Goal: Transaction & Acquisition: Purchase product/service

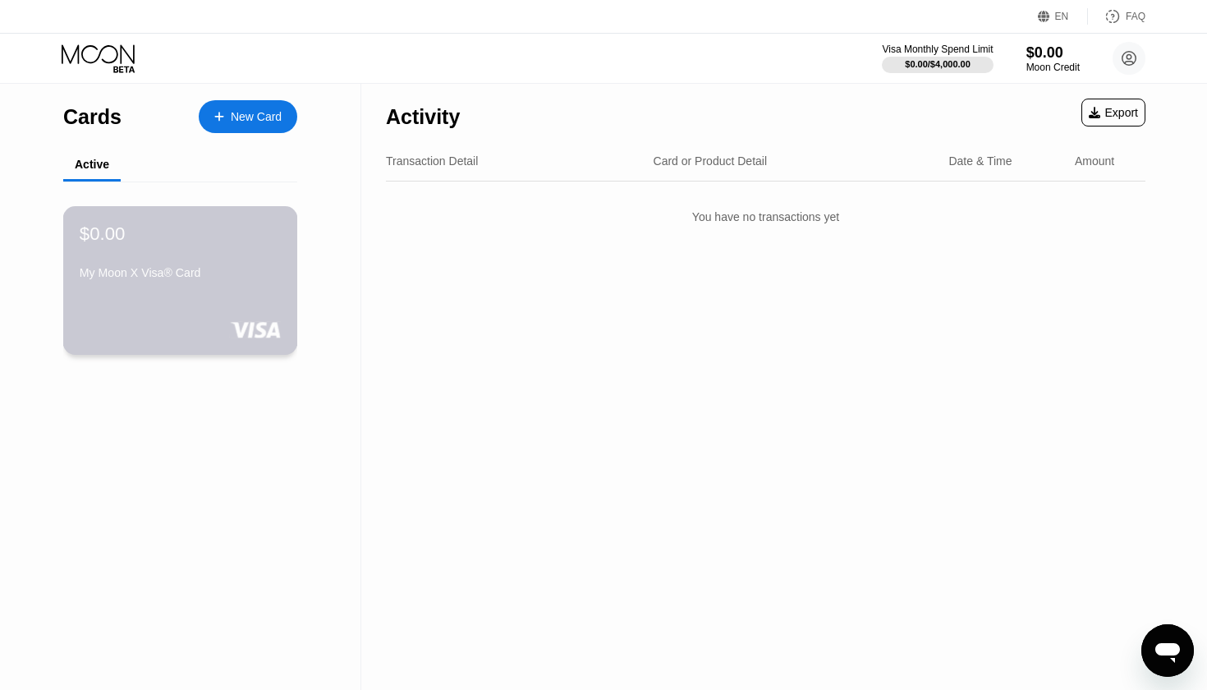
click at [193, 260] on div "$0.00 My Moon X Visa® Card" at bounding box center [180, 254] width 201 height 63
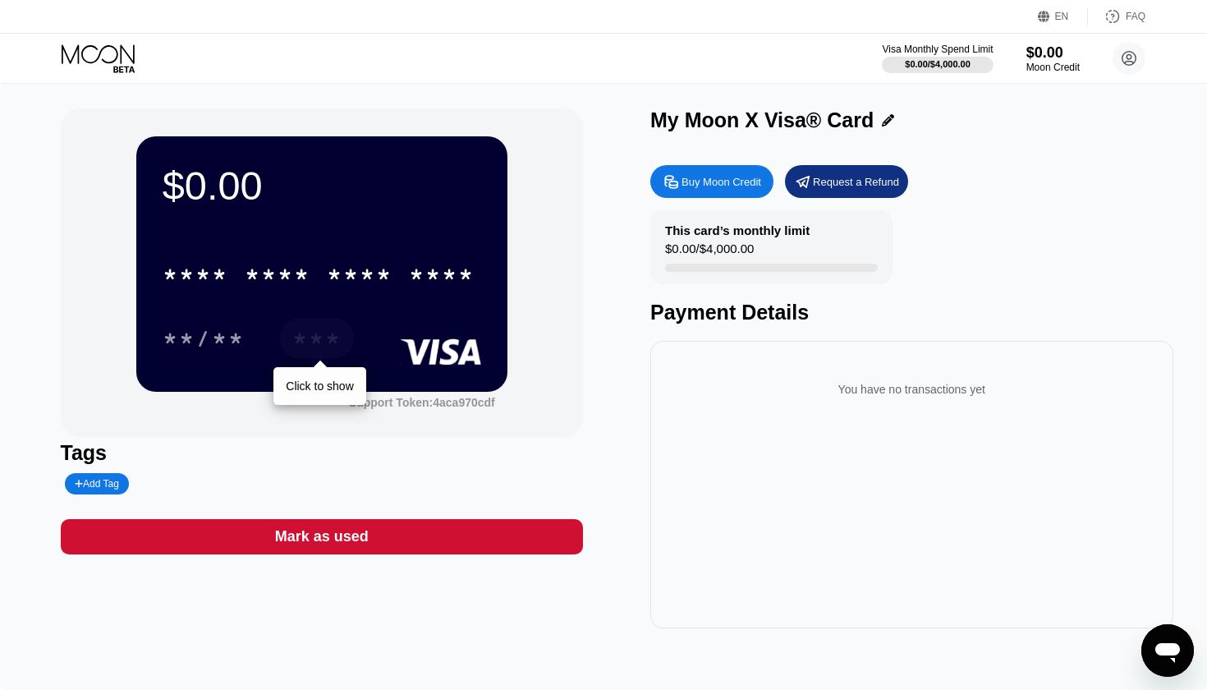
click at [315, 333] on div "***" at bounding box center [316, 341] width 49 height 26
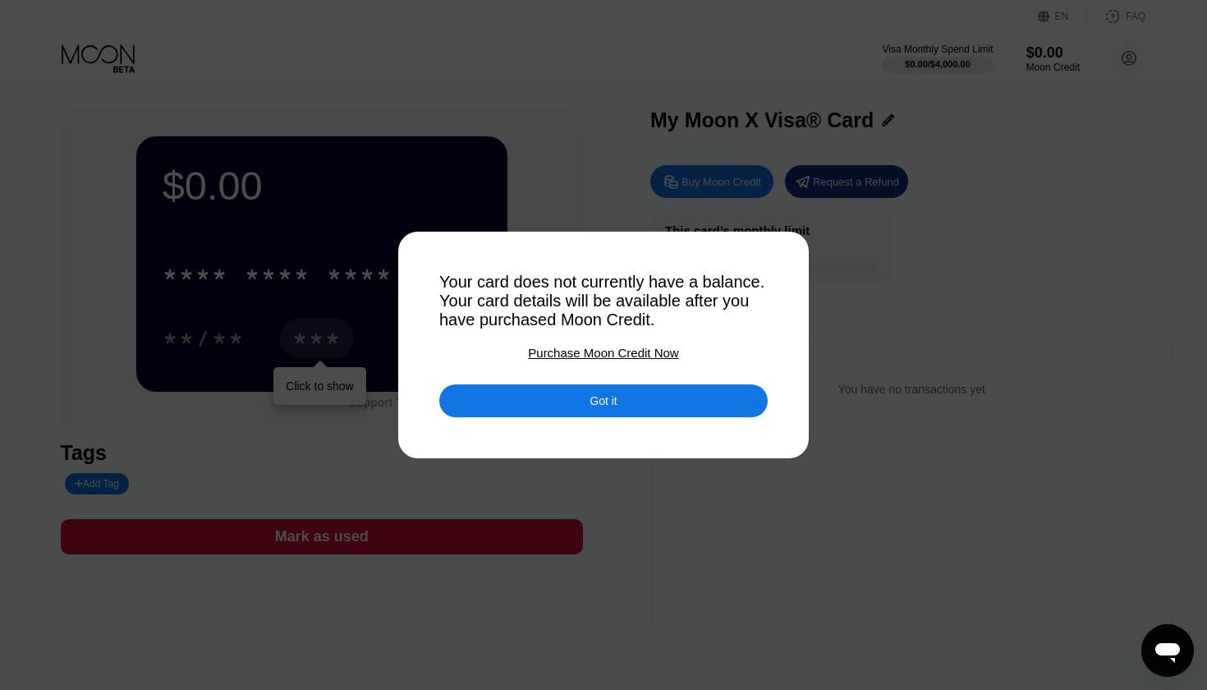
click at [493, 385] on div "Got it" at bounding box center [603, 400] width 328 height 33
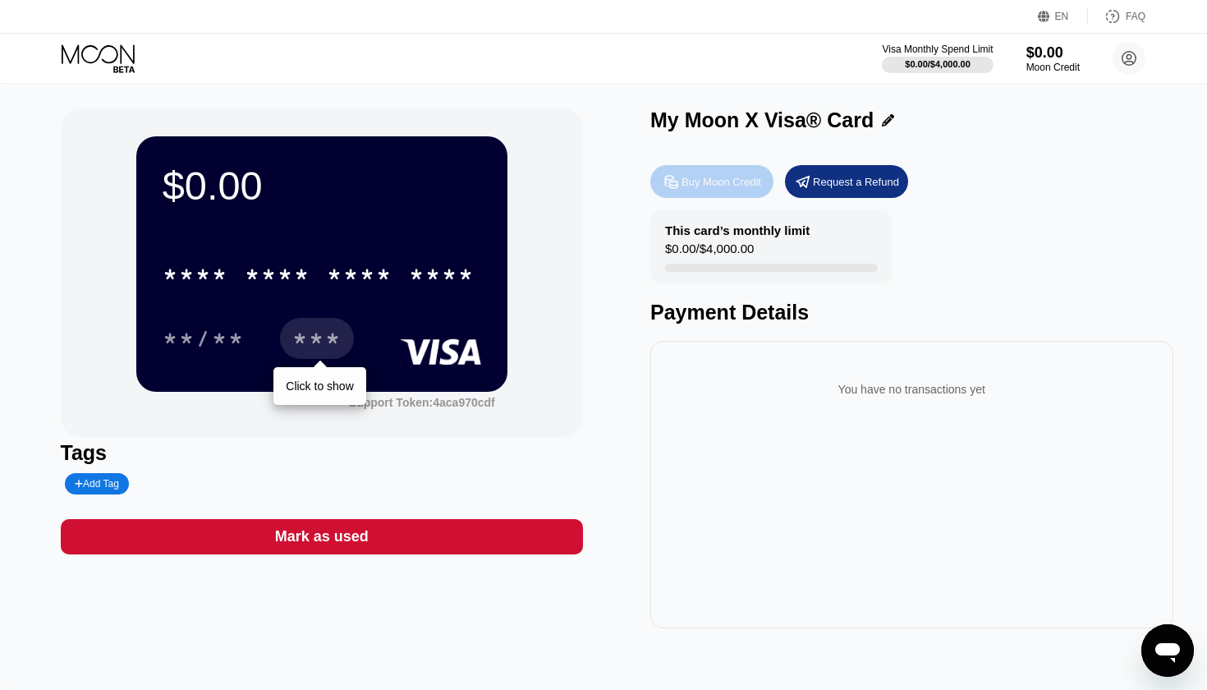
click at [718, 189] on div "Buy Moon Credit" at bounding box center [711, 181] width 123 height 33
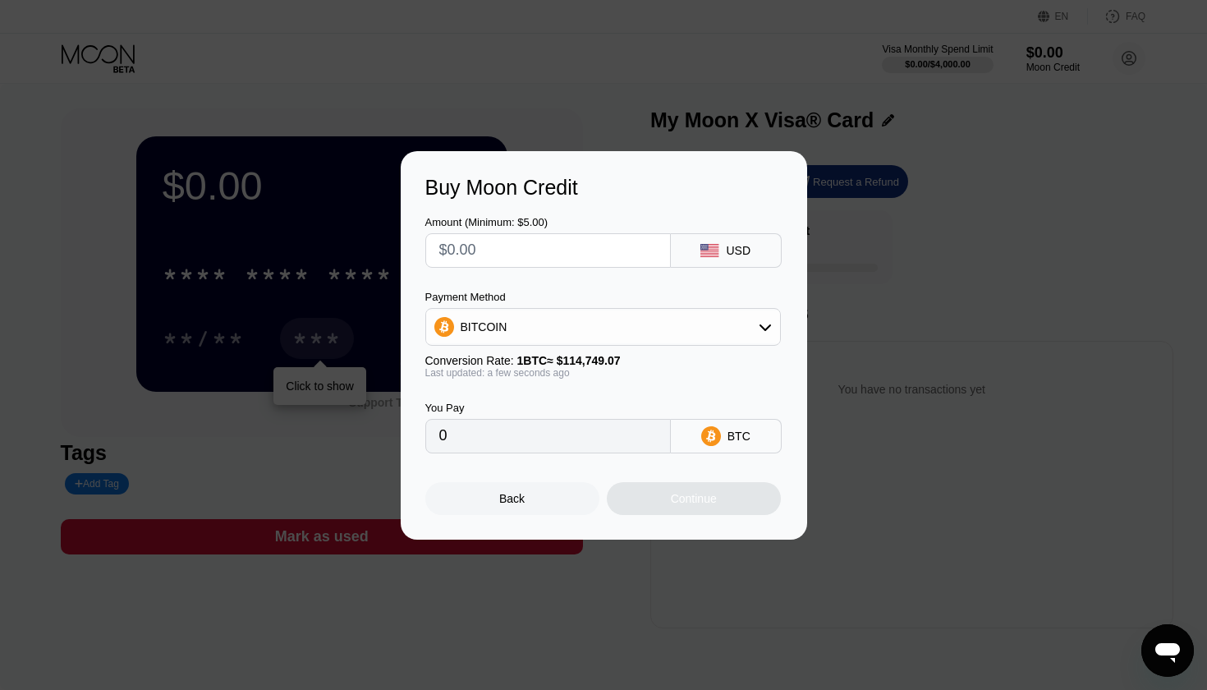
click at [561, 443] on input "0" at bounding box center [548, 436] width 218 height 33
click at [560, 443] on input "0" at bounding box center [548, 436] width 218 height 33
click at [568, 232] on div "Amount (Minimum: $5.00)" at bounding box center [548, 242] width 246 height 52
click at [568, 246] on input "text" at bounding box center [548, 250] width 218 height 33
type input "$3"
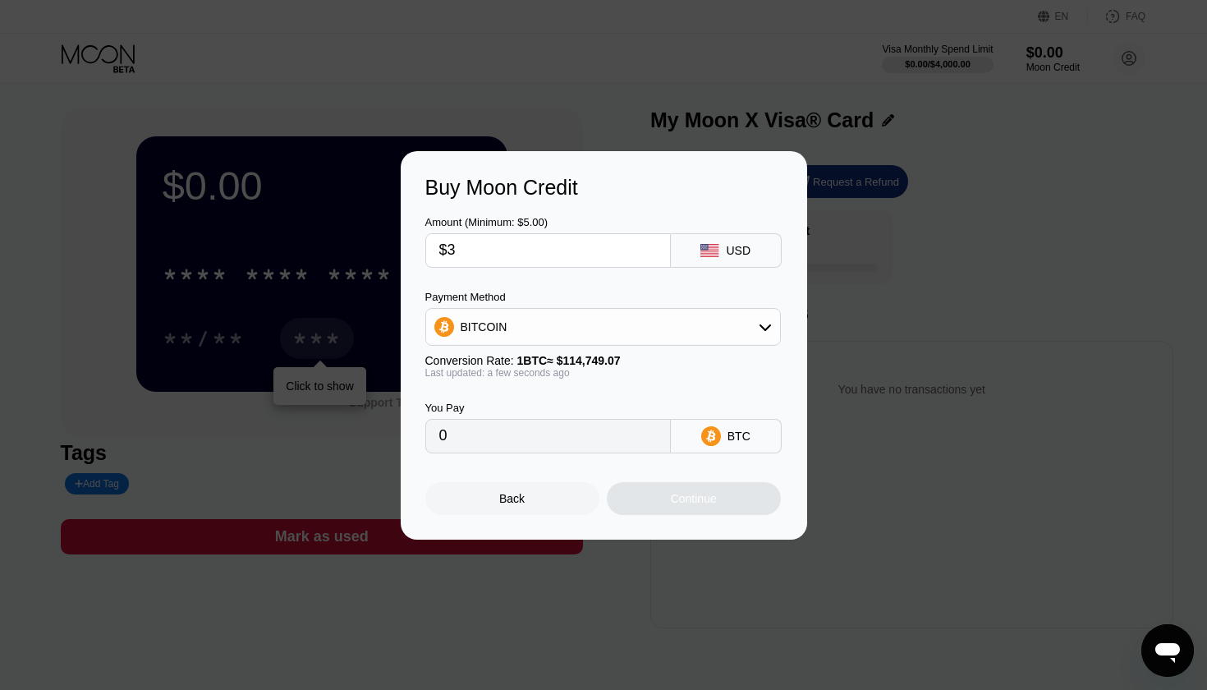
type input "0.00002615"
type input "$30"
type input "0.00026145"
type input "$300"
type input "0.00261441"
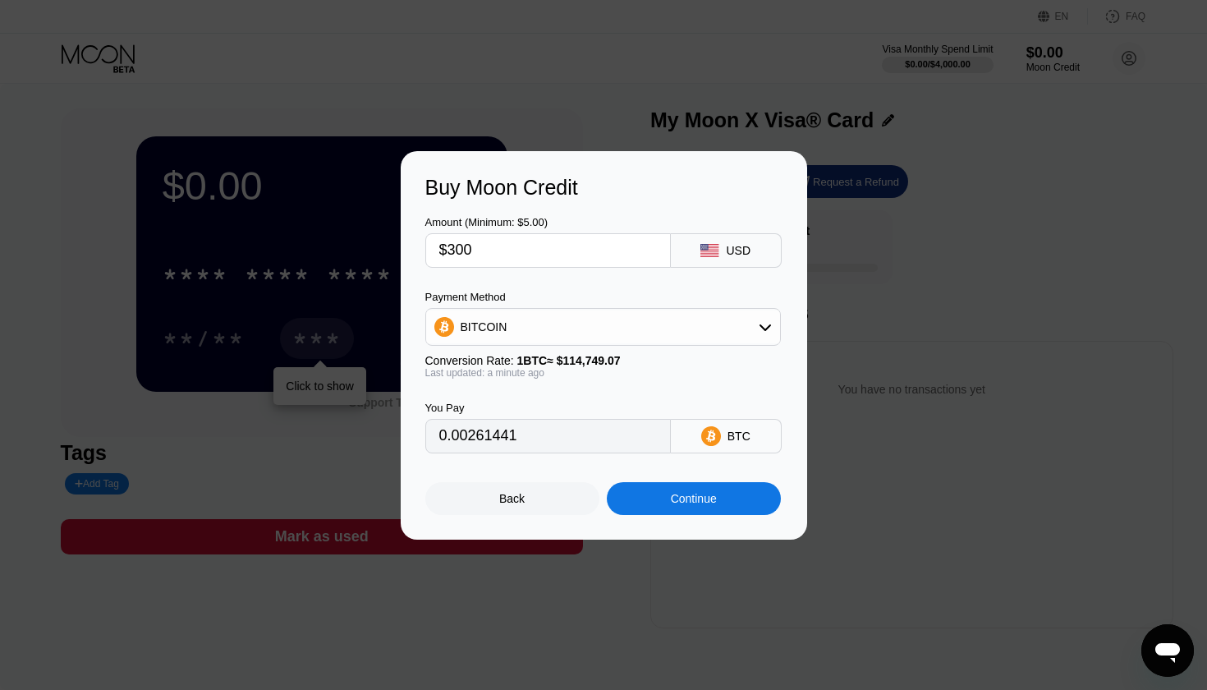
type input "$300"
click at [687, 503] on div "Continue" at bounding box center [694, 498] width 46 height 13
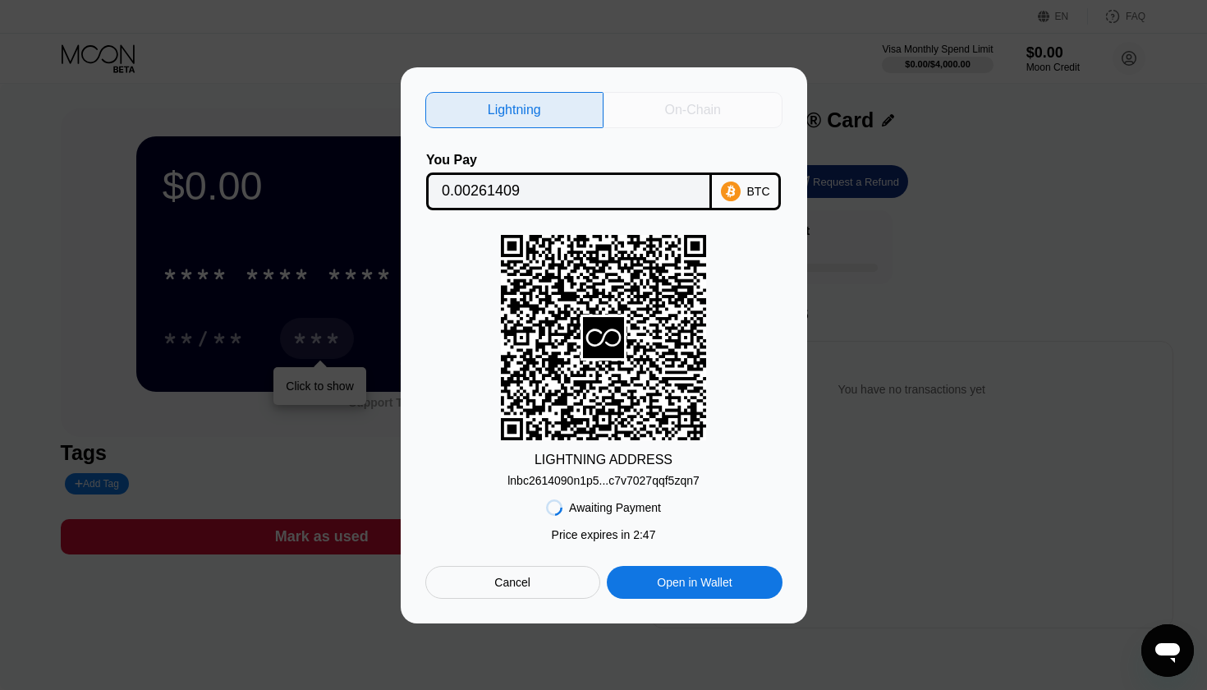
click at [732, 121] on div "On-Chain" at bounding box center [693, 110] width 179 height 36
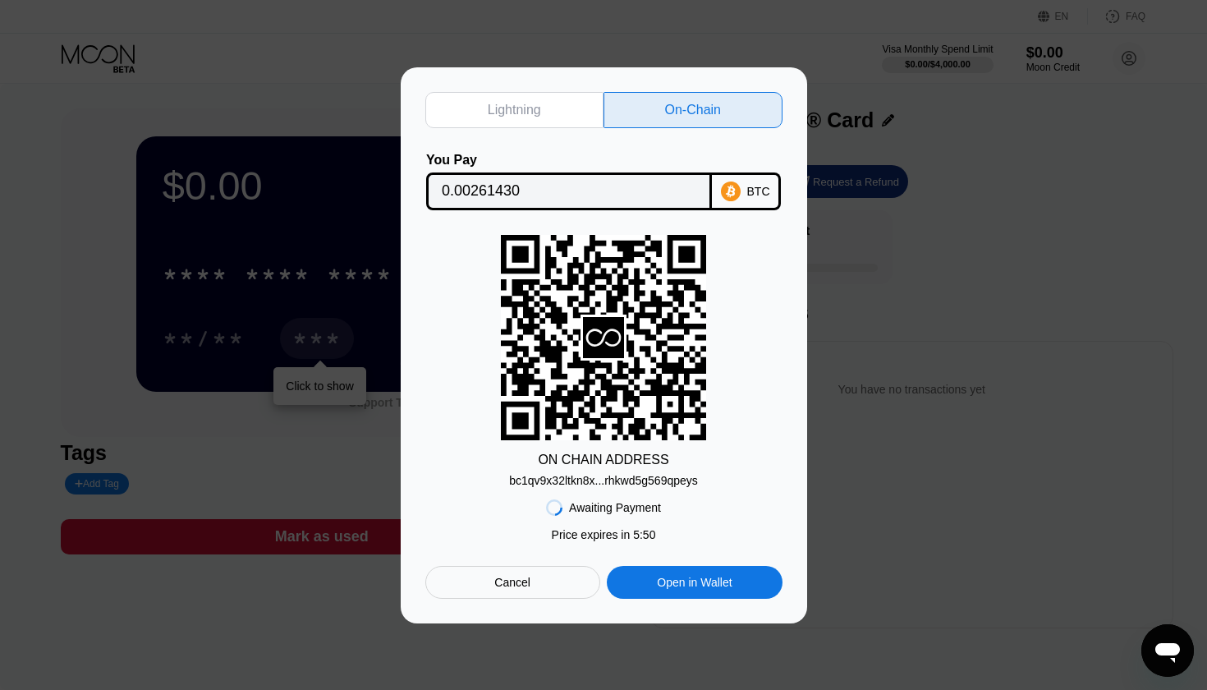
click at [526, 120] on div "Lightning" at bounding box center [514, 110] width 179 height 36
type input "0.00261409"
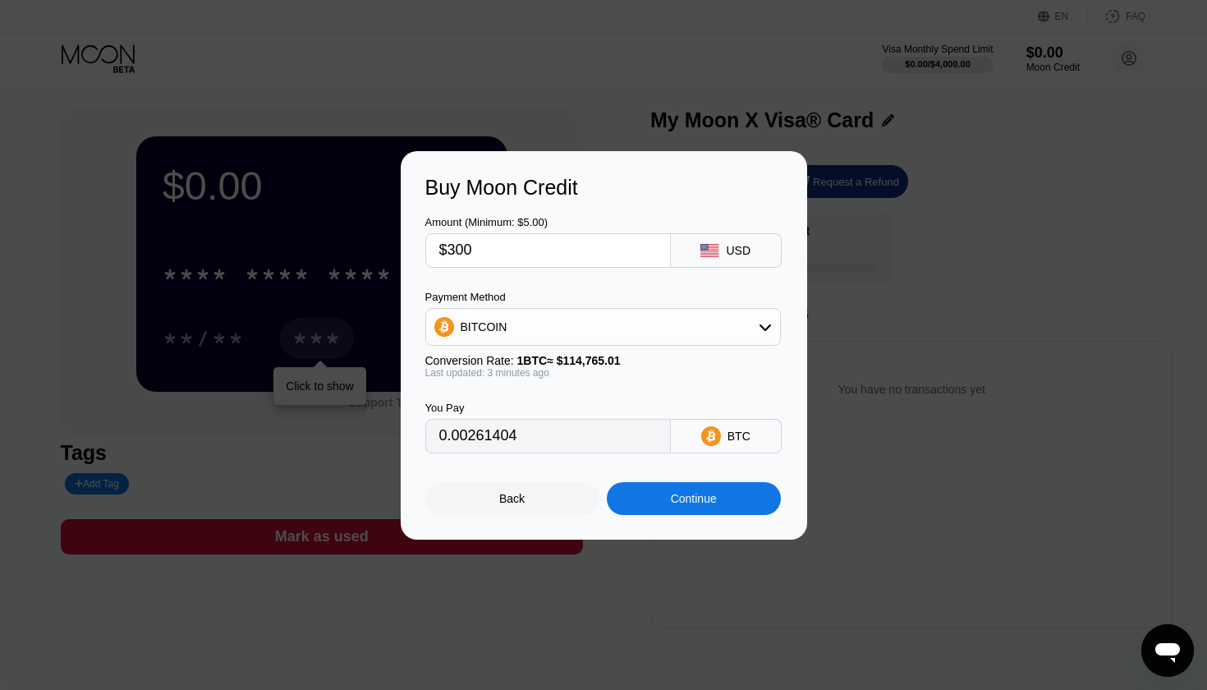
type input "0.00261565"
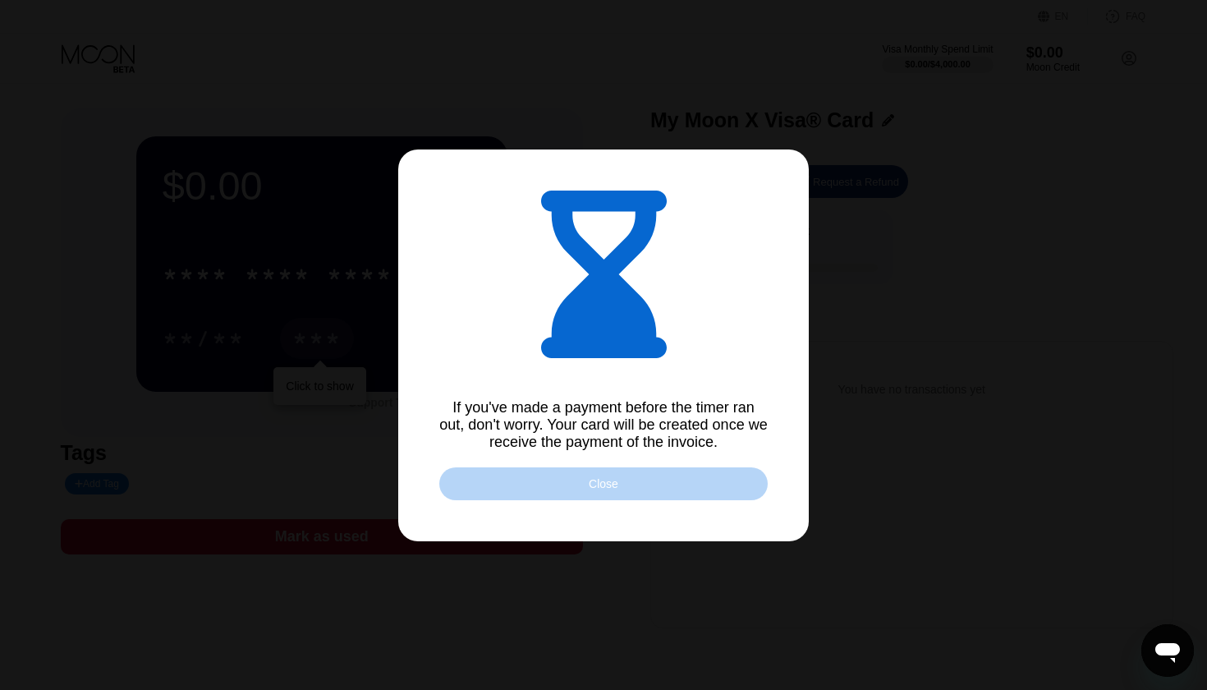
click at [567, 480] on div "Close" at bounding box center [603, 483] width 328 height 33
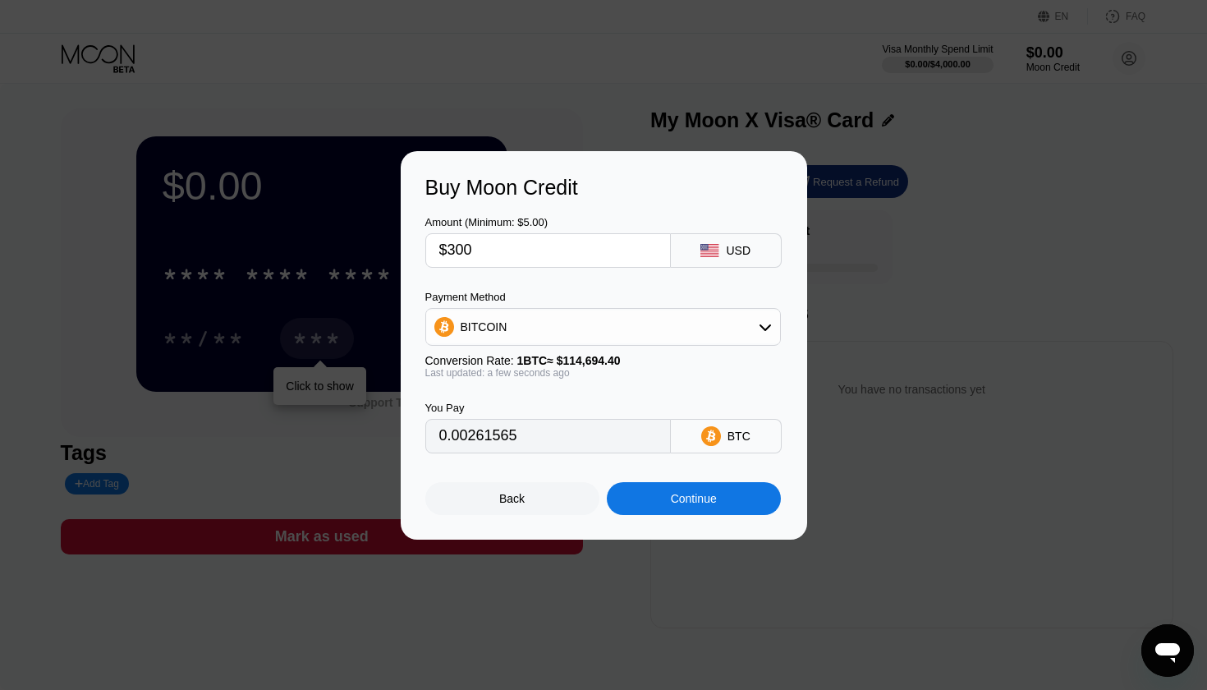
click at [245, 405] on div "Buy Moon Credit Amount (Minimum: $5.00) $300 USD Payment Method BITCOIN Convers…" at bounding box center [603, 345] width 1207 height 388
click at [480, 464] on div "Back Continue" at bounding box center [603, 484] width 357 height 62
click at [509, 523] on div "Buy Moon Credit Amount (Minimum: $5.00) $300 USD Payment Method BITCOIN Convers…" at bounding box center [604, 345] width 406 height 388
click at [509, 481] on div "Back Continue" at bounding box center [603, 484] width 357 height 62
click at [509, 504] on div "Back" at bounding box center [511, 498] width 25 height 13
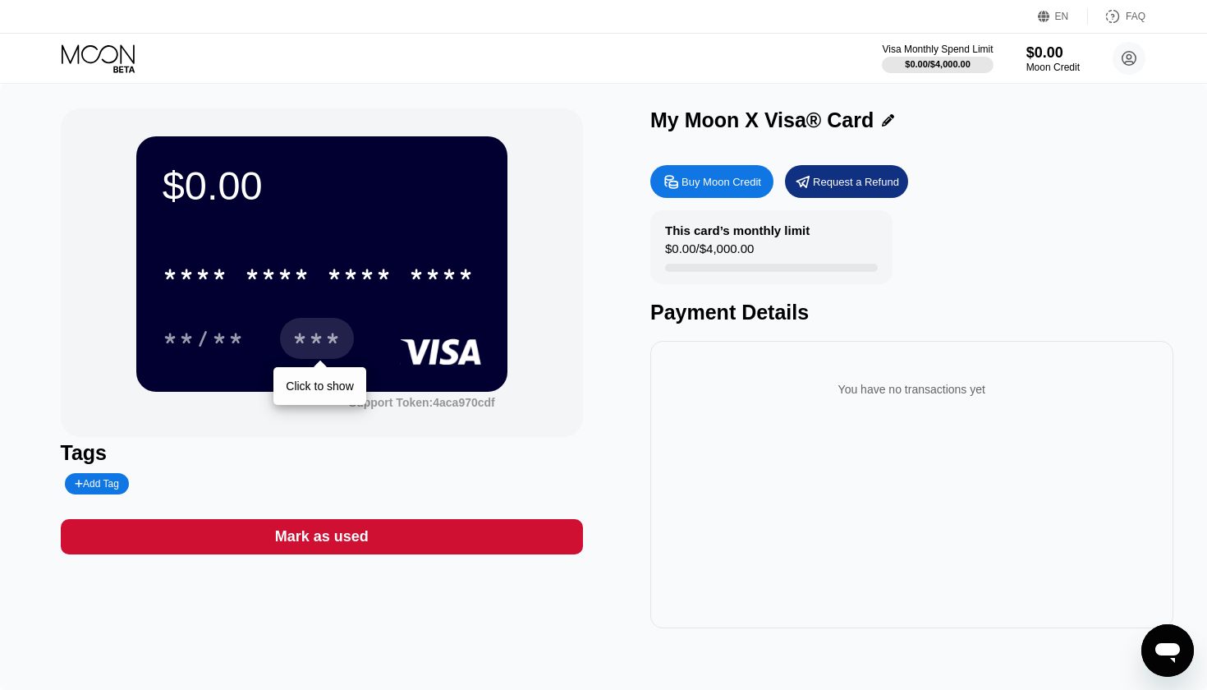
click at [1038, 79] on div "Visa Monthly Spend Limit $0.00 / $4,000.00 $0.00 Moon Credit cheviot_sipper.0m@…" at bounding box center [603, 58] width 1207 height 49
click at [1042, 62] on div "$0.00 Moon Credit" at bounding box center [1053, 59] width 55 height 30
click at [1073, 107] on div "$0.00 * * * * * * * * * * * * **** **/** *** Click to show Support Token: 4aca9…" at bounding box center [603, 387] width 1207 height 606
click at [1072, 72] on div "Moon Credit" at bounding box center [1053, 67] width 55 height 11
click at [700, 169] on div "Buy Moon Credit" at bounding box center [711, 181] width 123 height 33
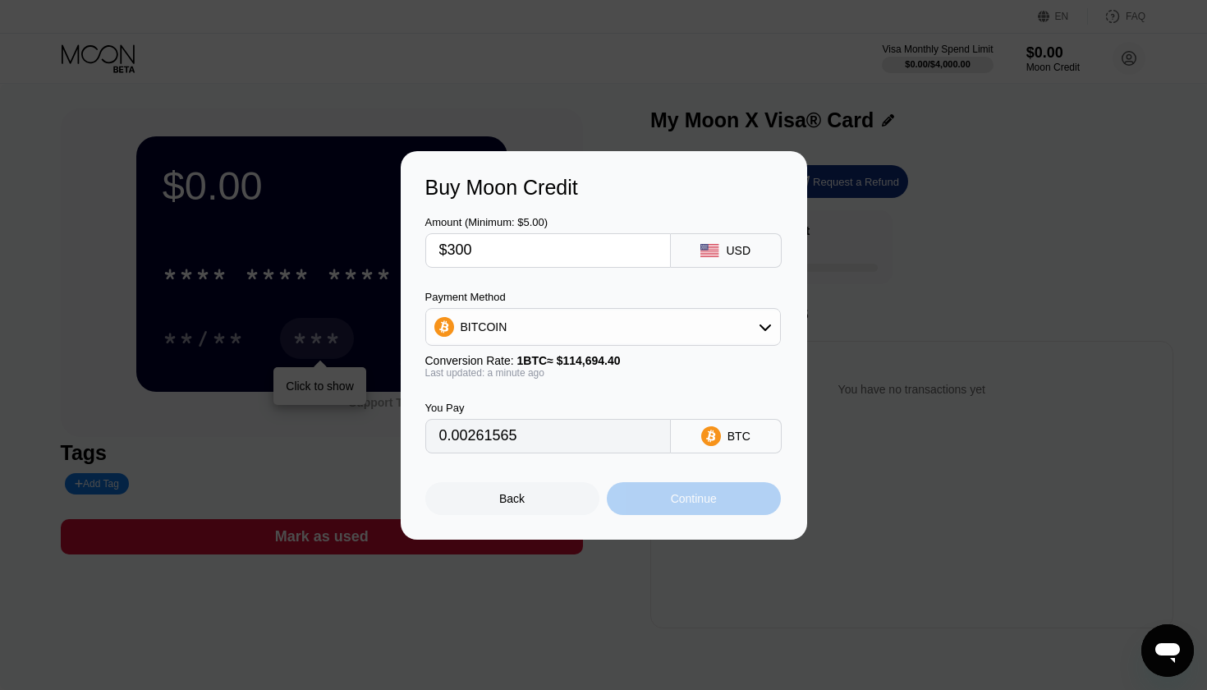
click at [664, 503] on div "Continue" at bounding box center [694, 498] width 174 height 33
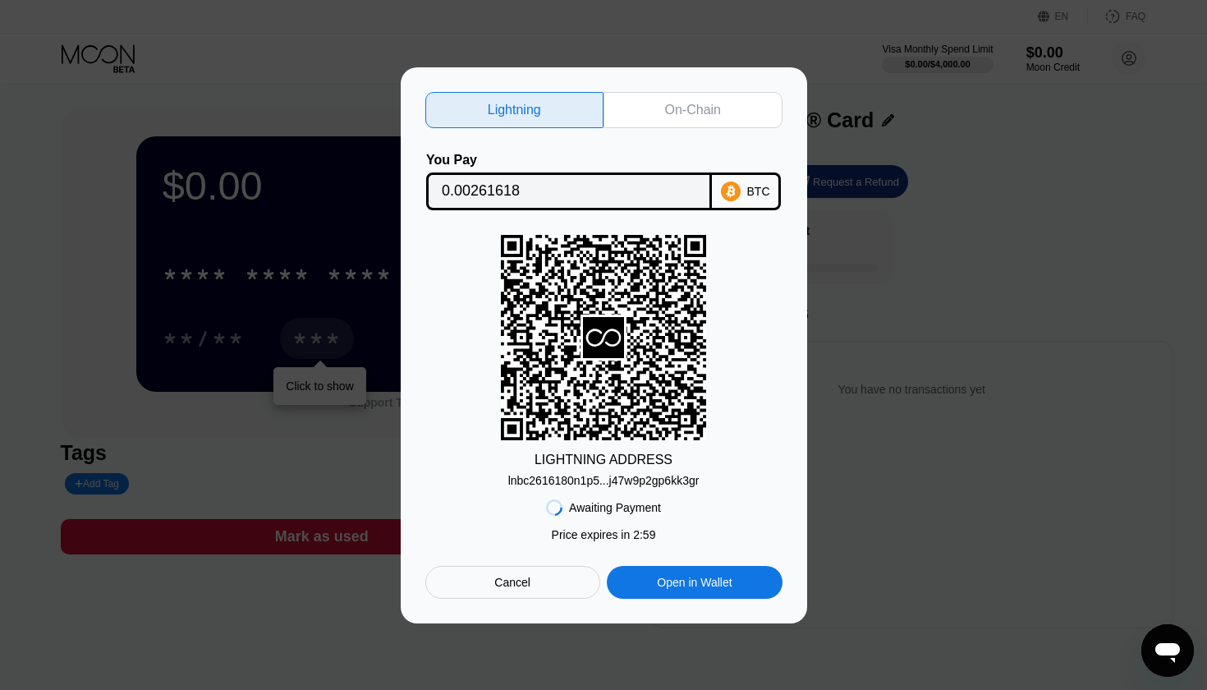
click at [652, 482] on div "lnbc2616180n1p5...j47w9p2gp6kk3gr" at bounding box center [603, 480] width 191 height 13
click at [655, 483] on div "lnbc2616180n1p5...j47w9p2gp6kk3gr" at bounding box center [603, 480] width 191 height 13
click at [665, 113] on div "On-Chain" at bounding box center [693, 110] width 56 height 16
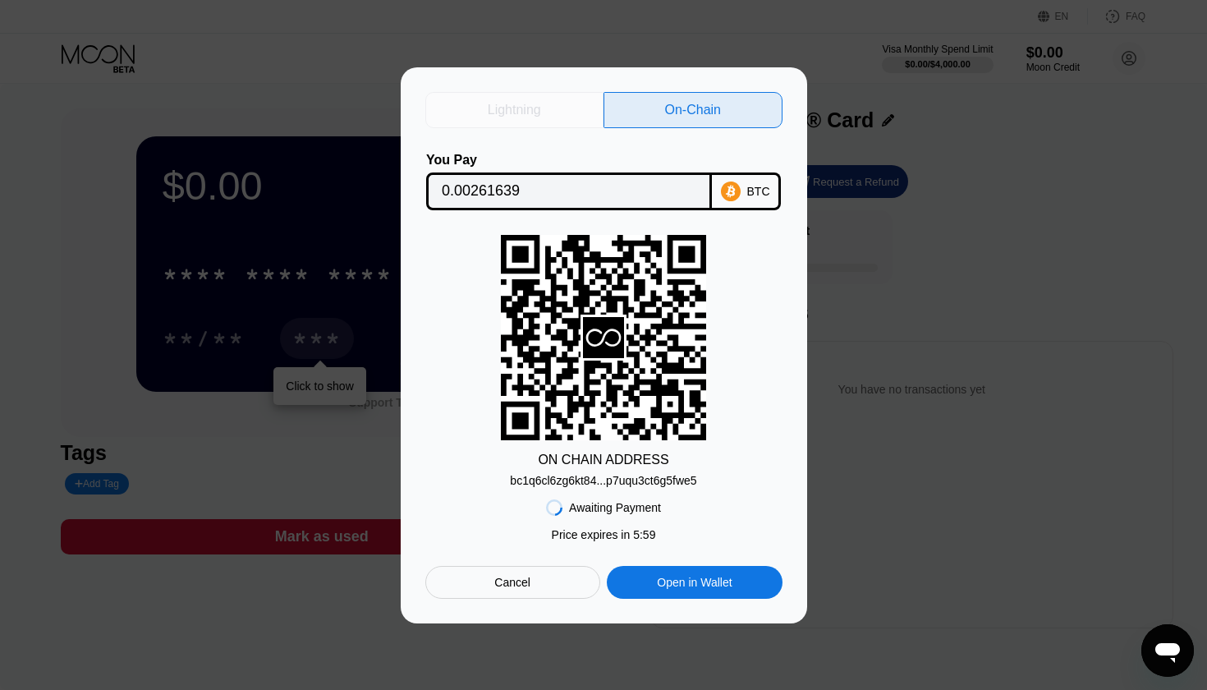
click at [554, 113] on div "Lightning" at bounding box center [514, 110] width 179 height 36
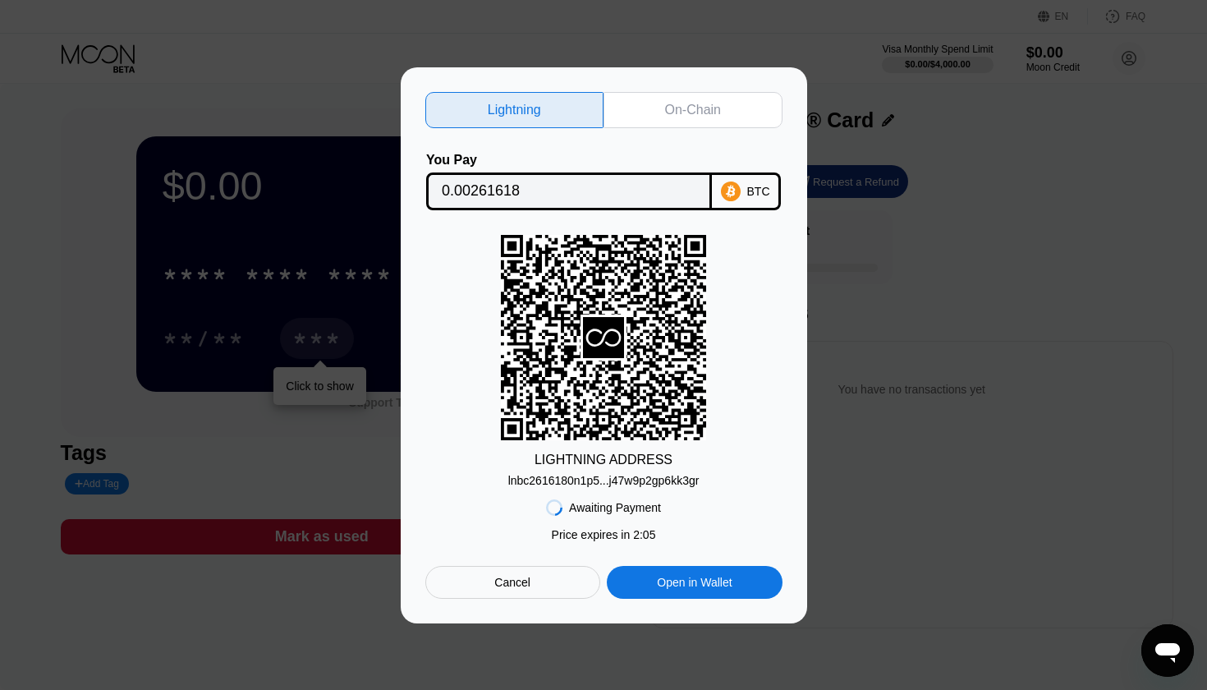
click at [593, 474] on div "lnbc2616180n1p5...j47w9p2gp6kk3gr" at bounding box center [603, 480] width 191 height 13
click at [704, 112] on div "On-Chain" at bounding box center [693, 110] width 56 height 16
type input "0.00261639"
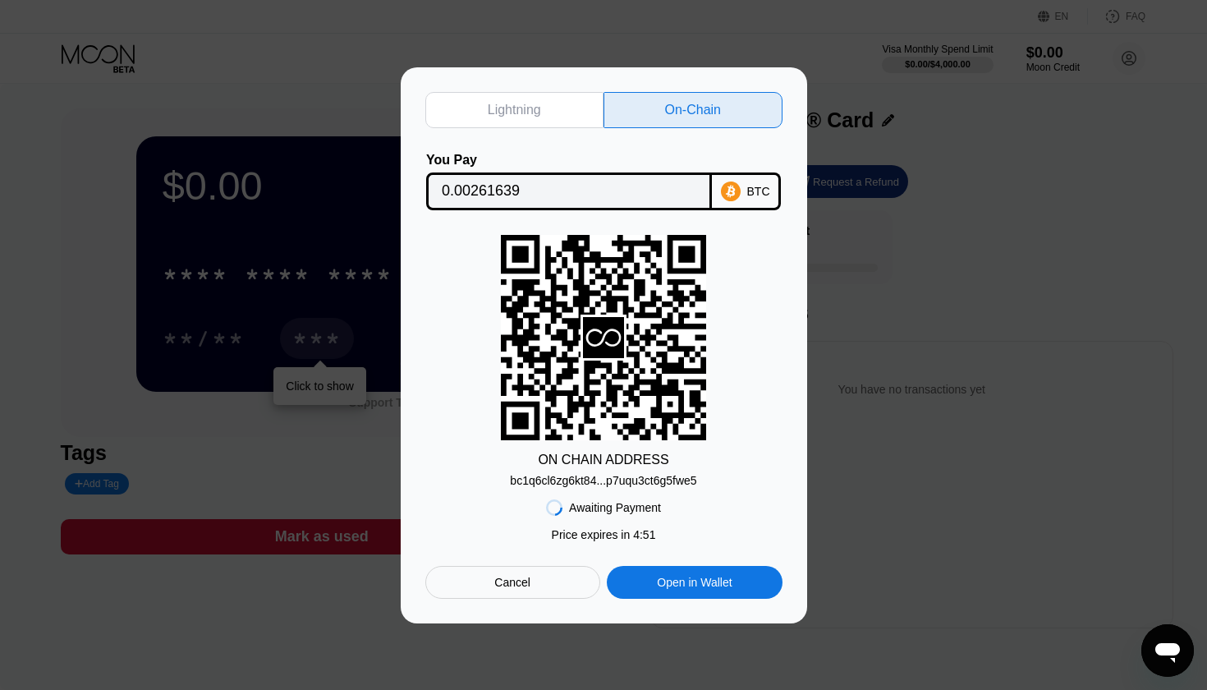
click at [640, 485] on div "bc1q6cl6zg6kt84...p7uqu3ct6g5fwe5" at bounding box center [603, 480] width 186 height 13
click at [661, 193] on input "0.00261639" at bounding box center [569, 191] width 255 height 33
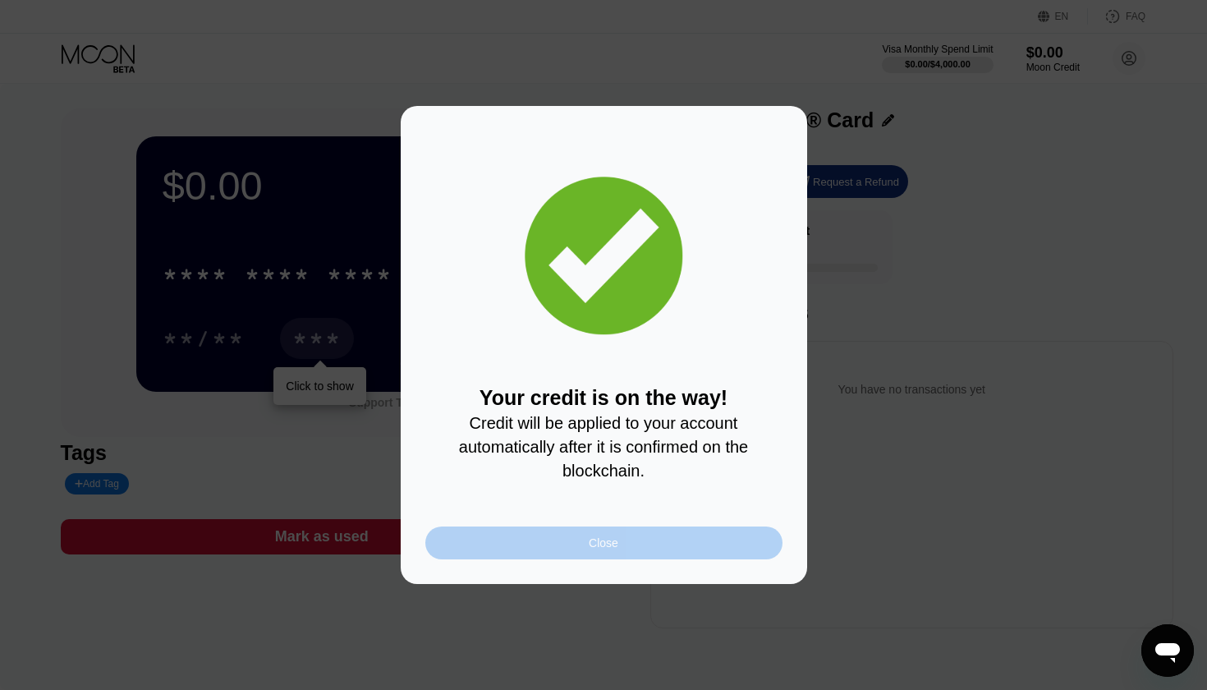
click at [671, 539] on div "Close" at bounding box center [603, 542] width 357 height 33
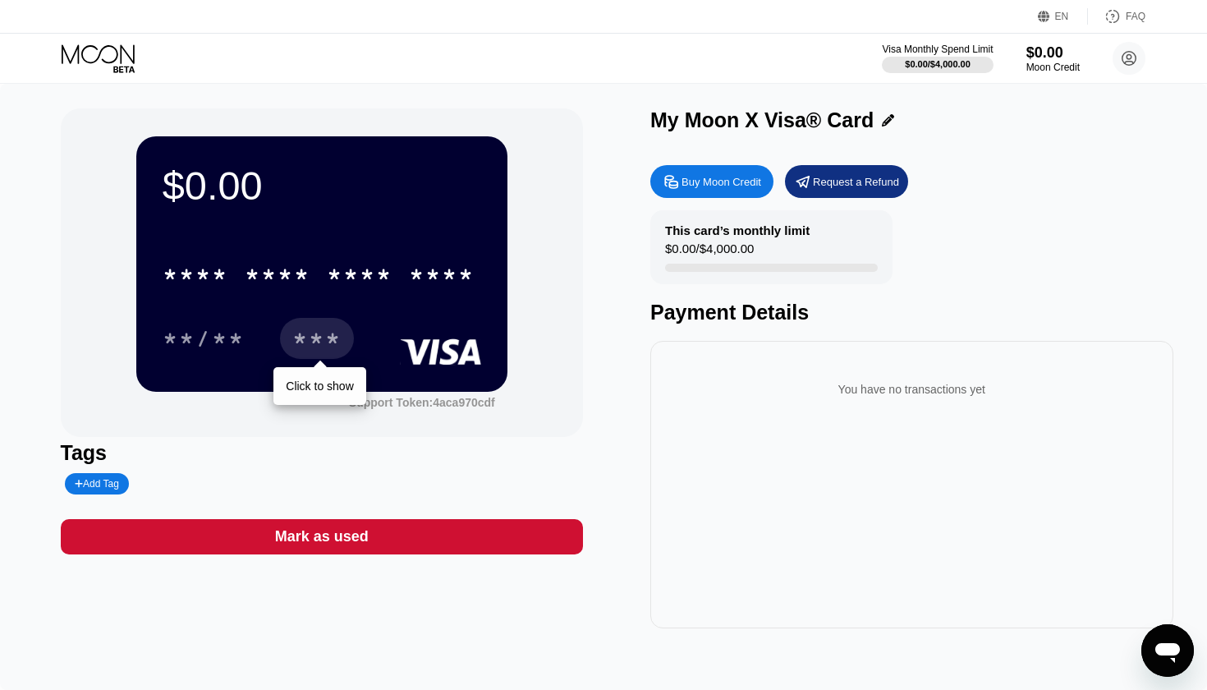
click at [680, 511] on div "You have no transactions yet" at bounding box center [911, 484] width 523 height 287
click at [705, 536] on div "You have no transactions yet" at bounding box center [911, 484] width 523 height 287
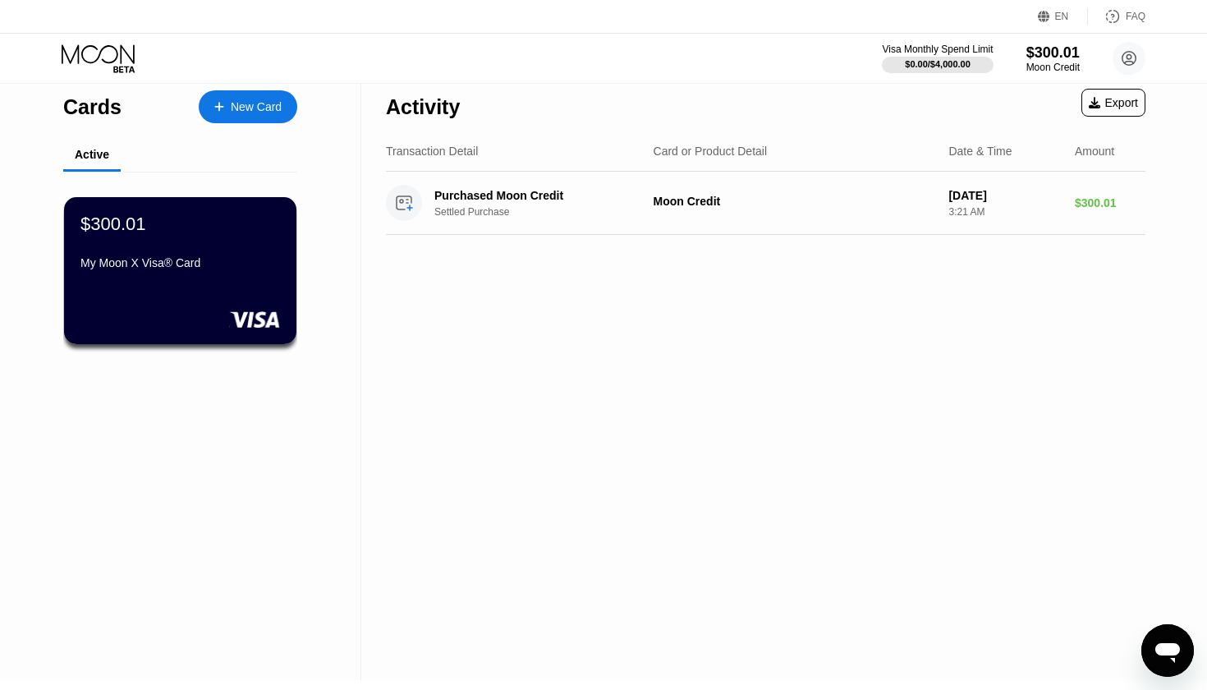
scroll to position [17, 0]
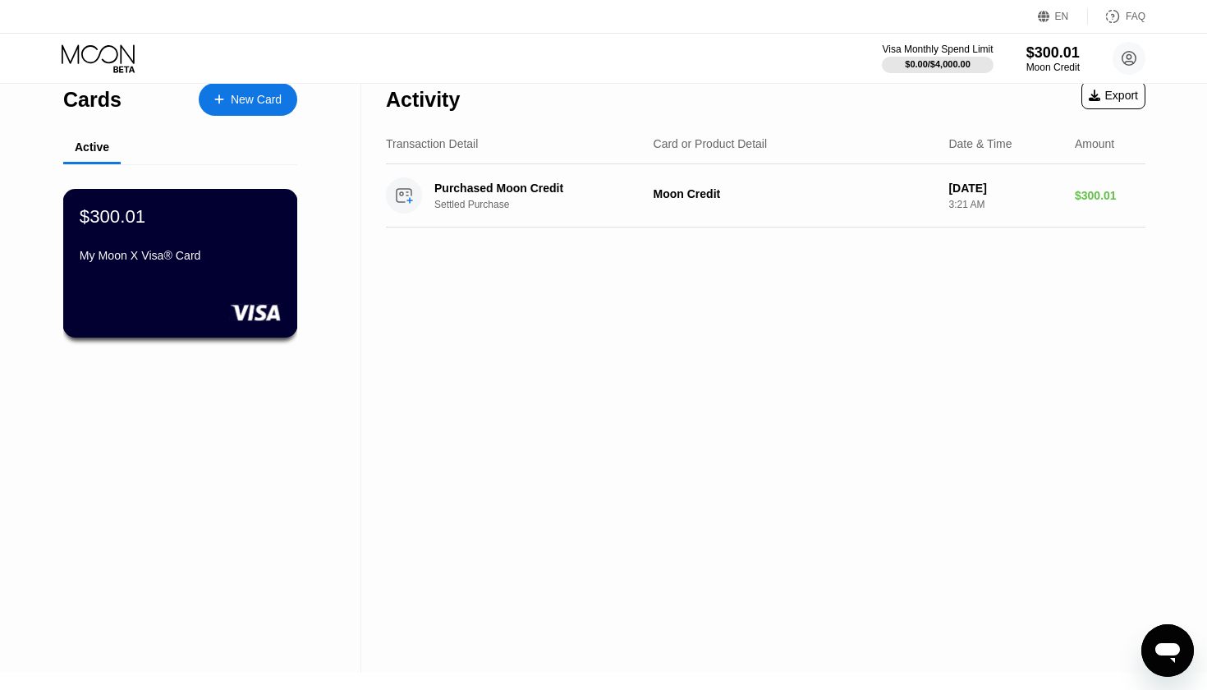
click at [253, 244] on div "$300.01 My Moon X Visa® Card" at bounding box center [180, 236] width 201 height 63
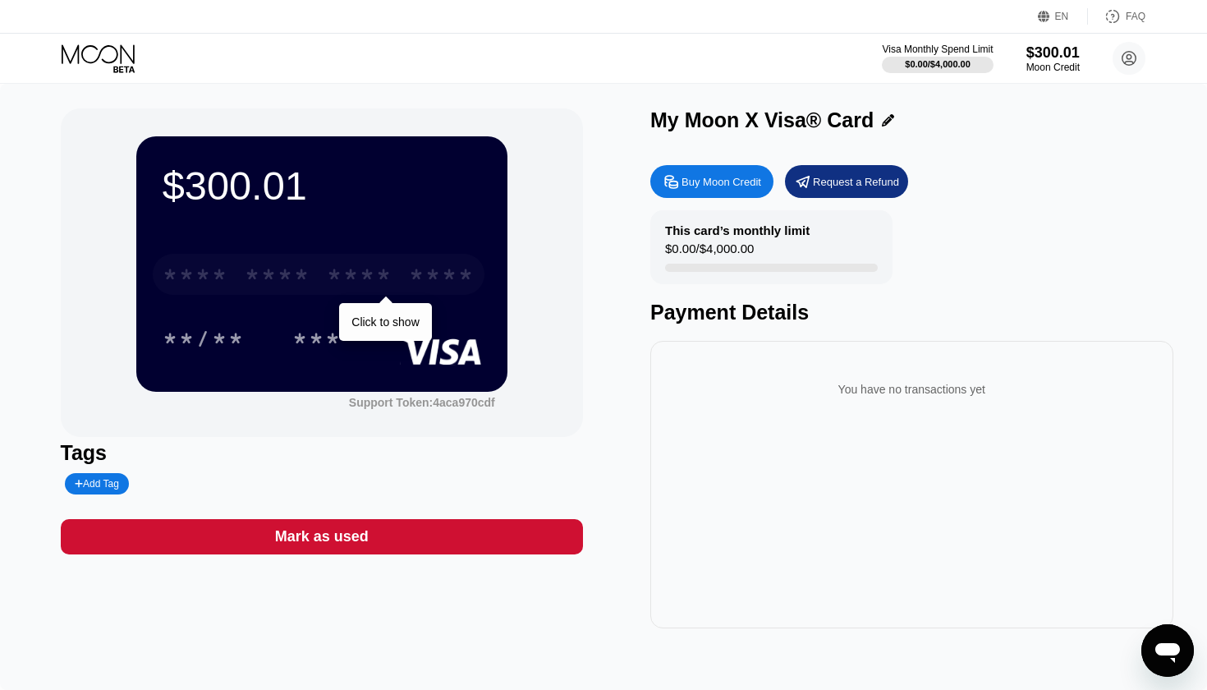
click at [387, 288] on div "* * * *" at bounding box center [360, 277] width 66 height 26
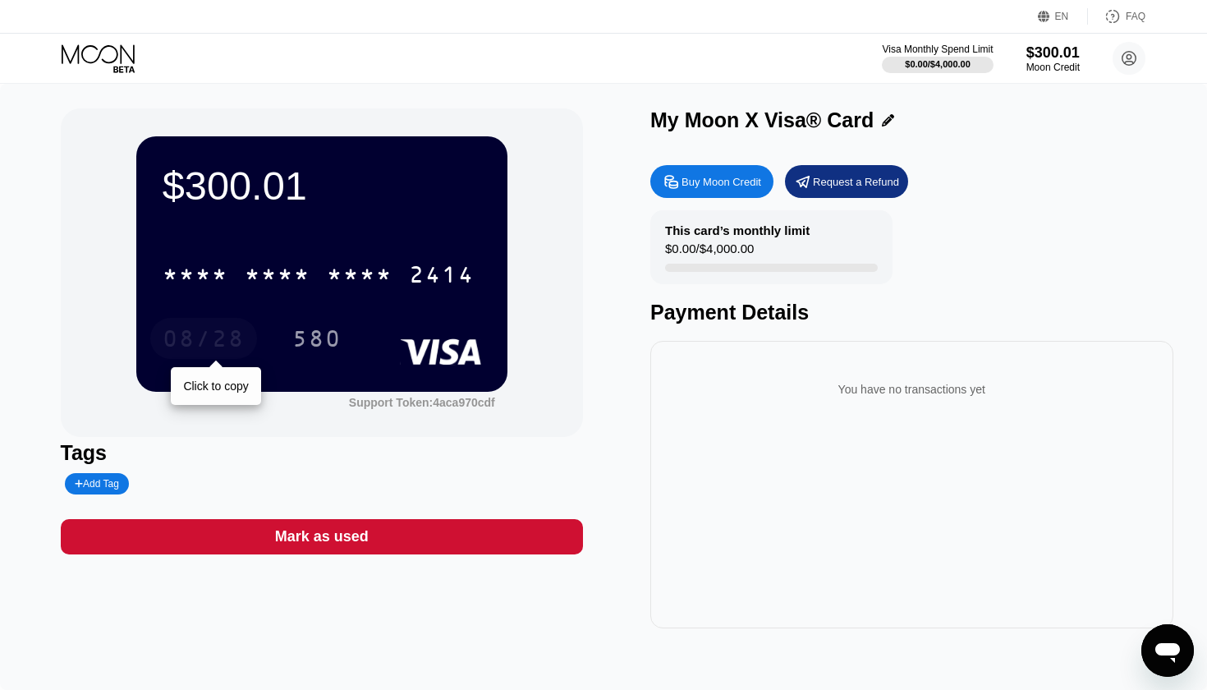
click at [217, 336] on div "08/28" at bounding box center [204, 341] width 82 height 26
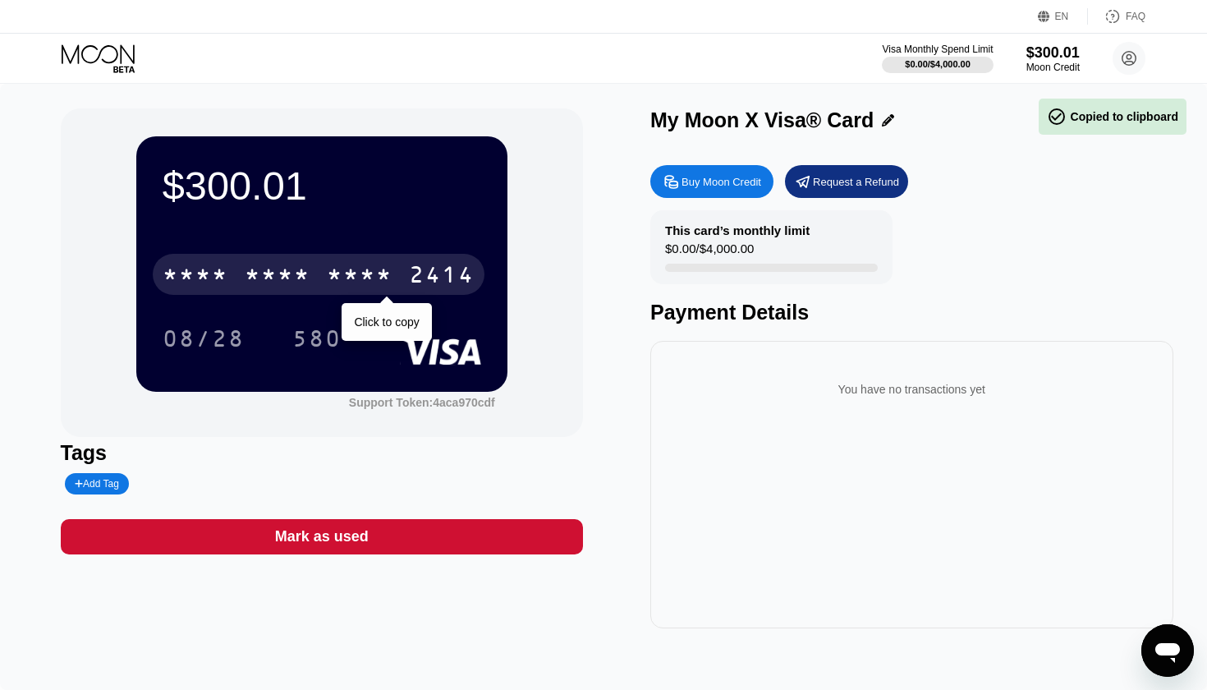
click at [272, 263] on div "* * * * * * * * * * * * 2414" at bounding box center [319, 274] width 332 height 41
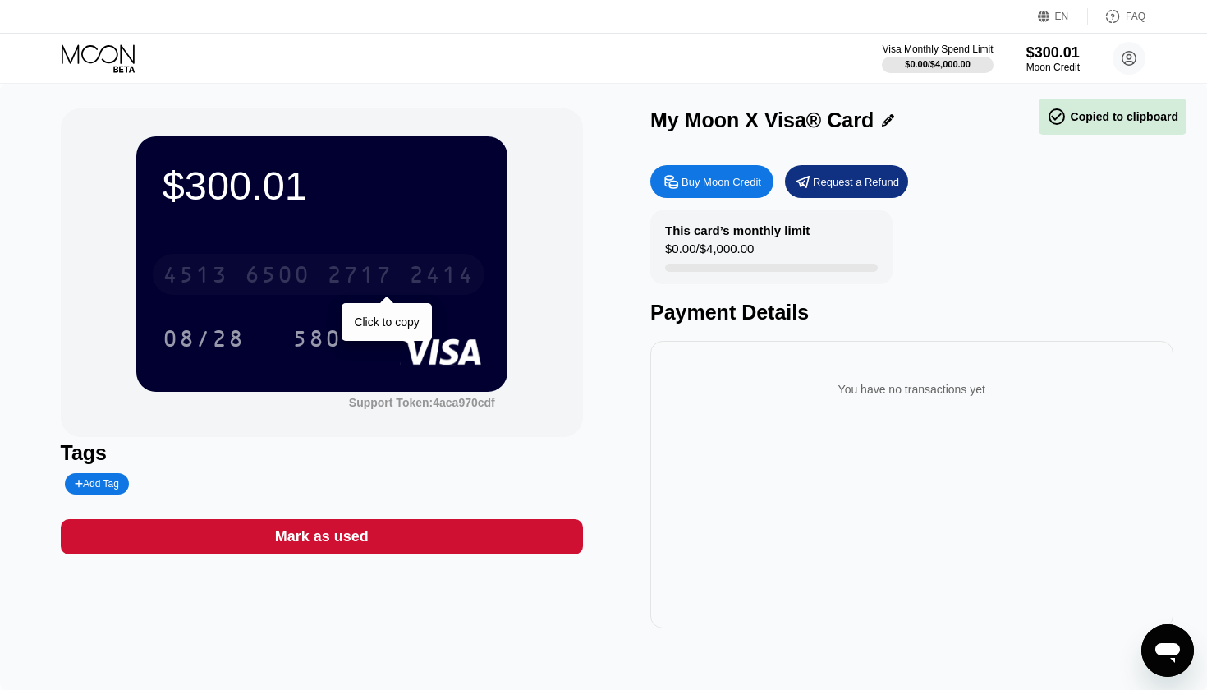
click at [279, 284] on div "6500" at bounding box center [278, 277] width 66 height 26
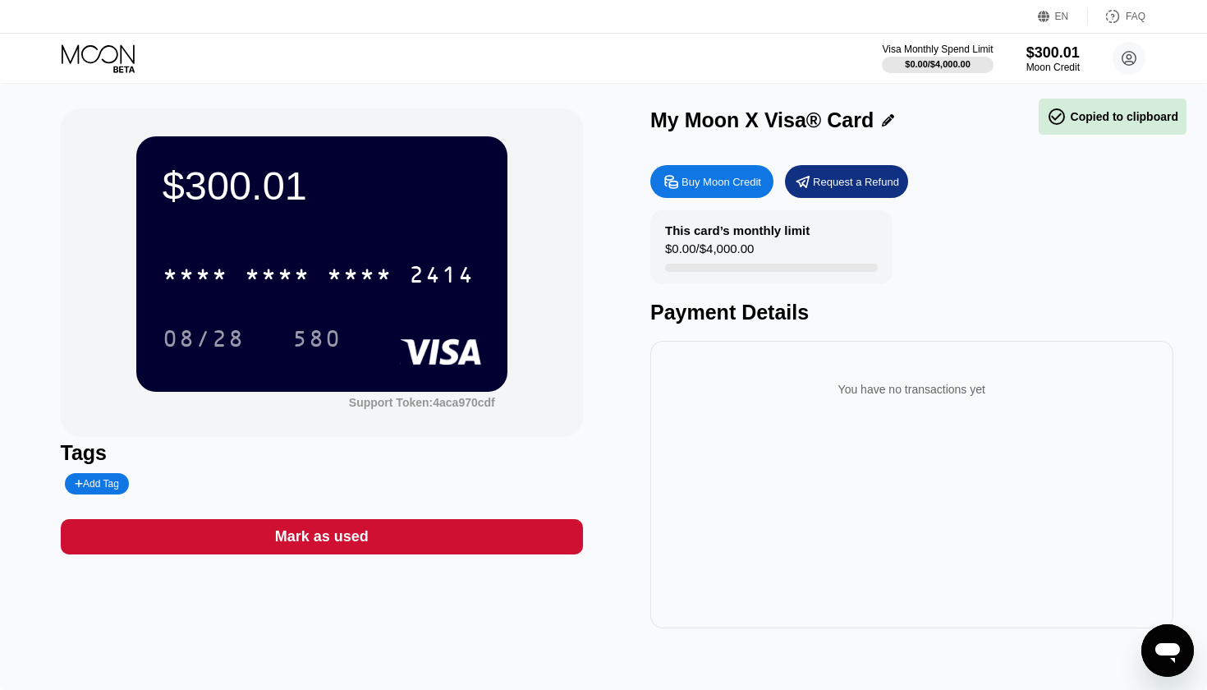
click at [271, 324] on div "08/28 580" at bounding box center [322, 338] width 319 height 41
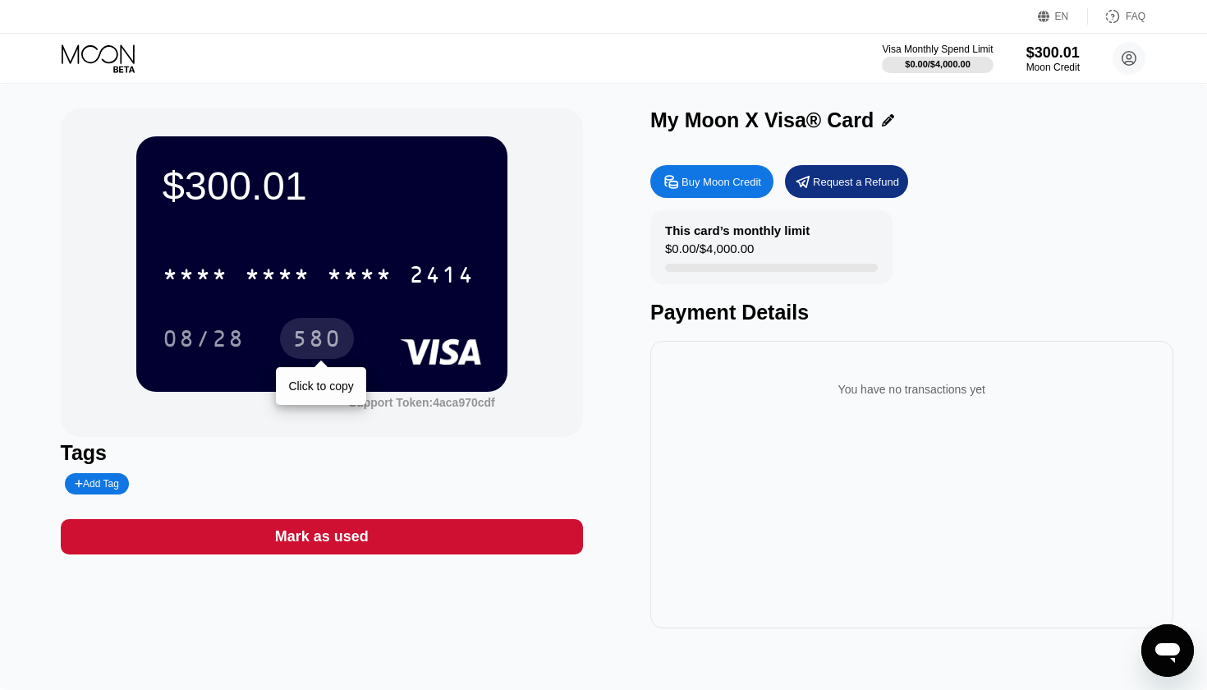
click at [295, 328] on div "580" at bounding box center [316, 341] width 49 height 26
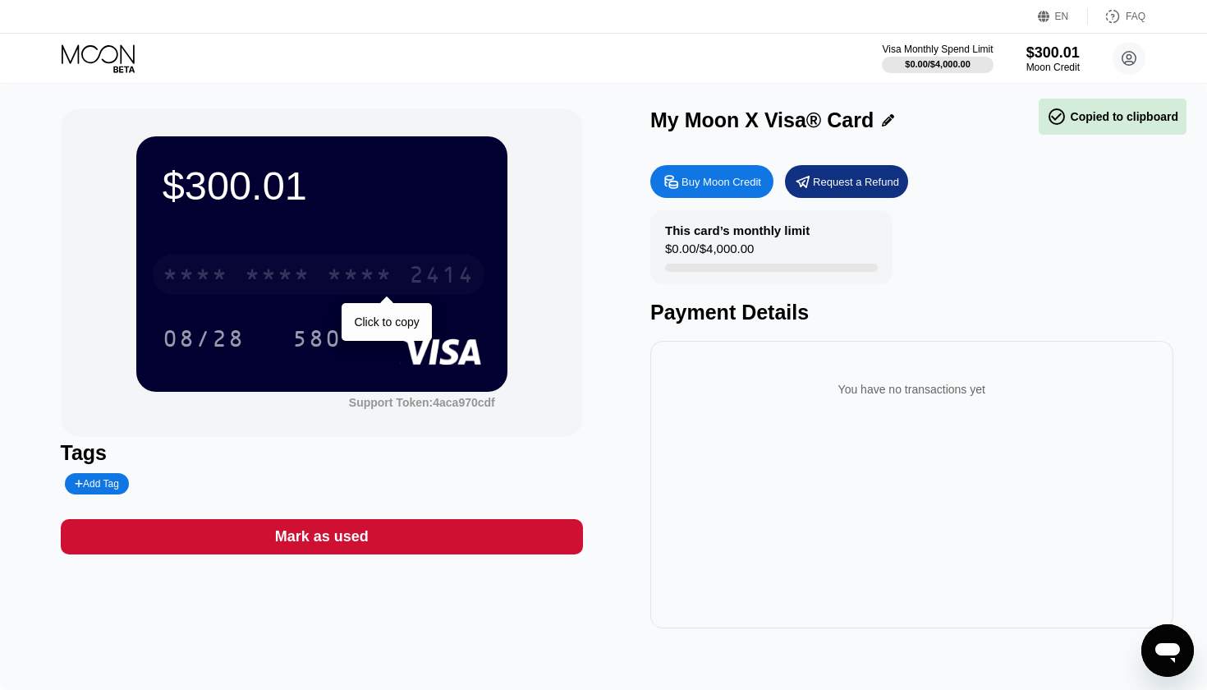
click at [260, 287] on div "* * * *" at bounding box center [278, 277] width 66 height 26
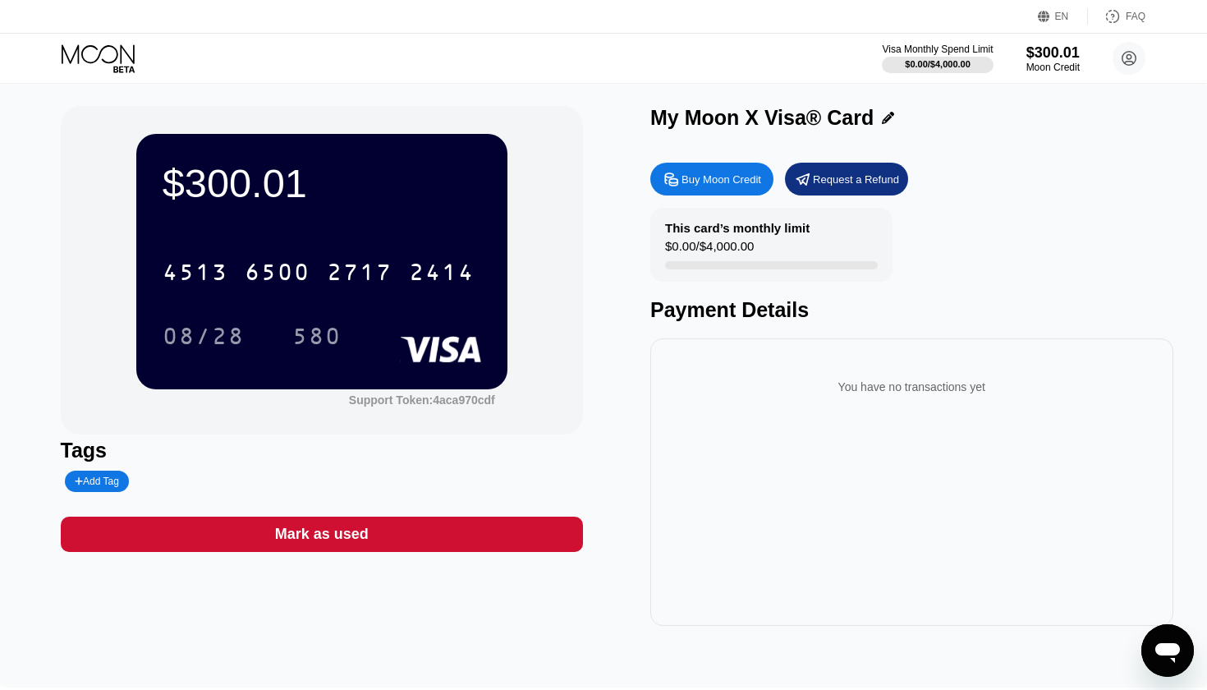
scroll to position [6, 0]
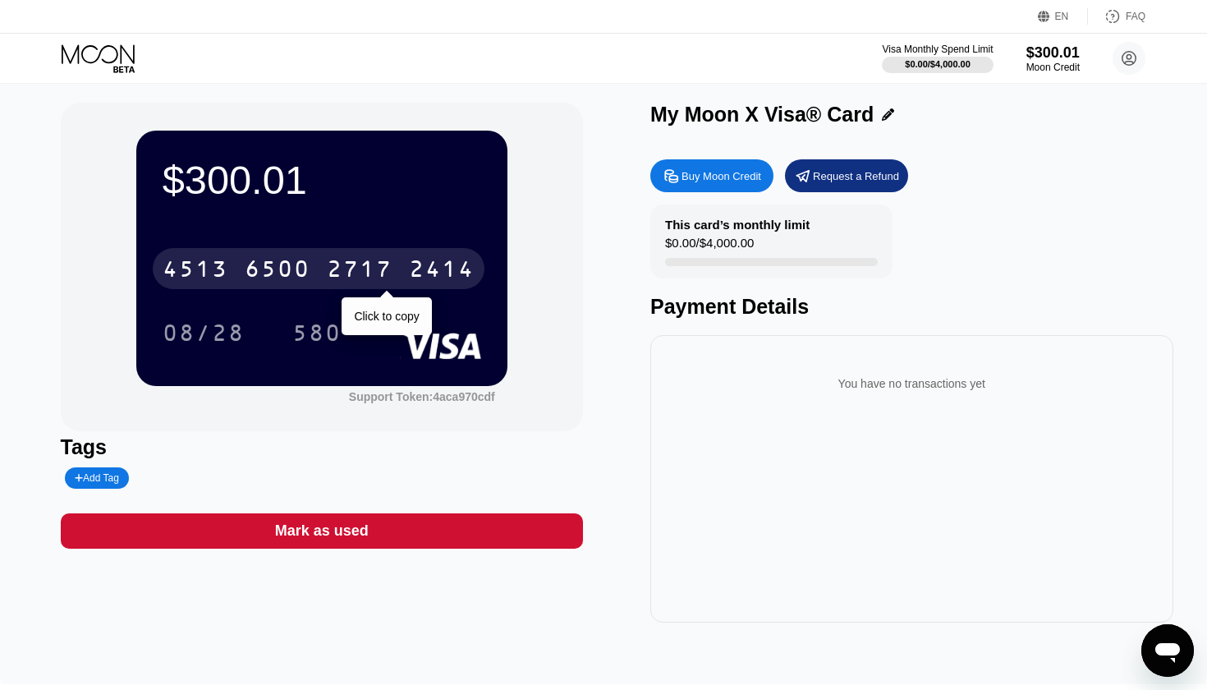
click at [193, 262] on div "4513" at bounding box center [196, 271] width 66 height 26
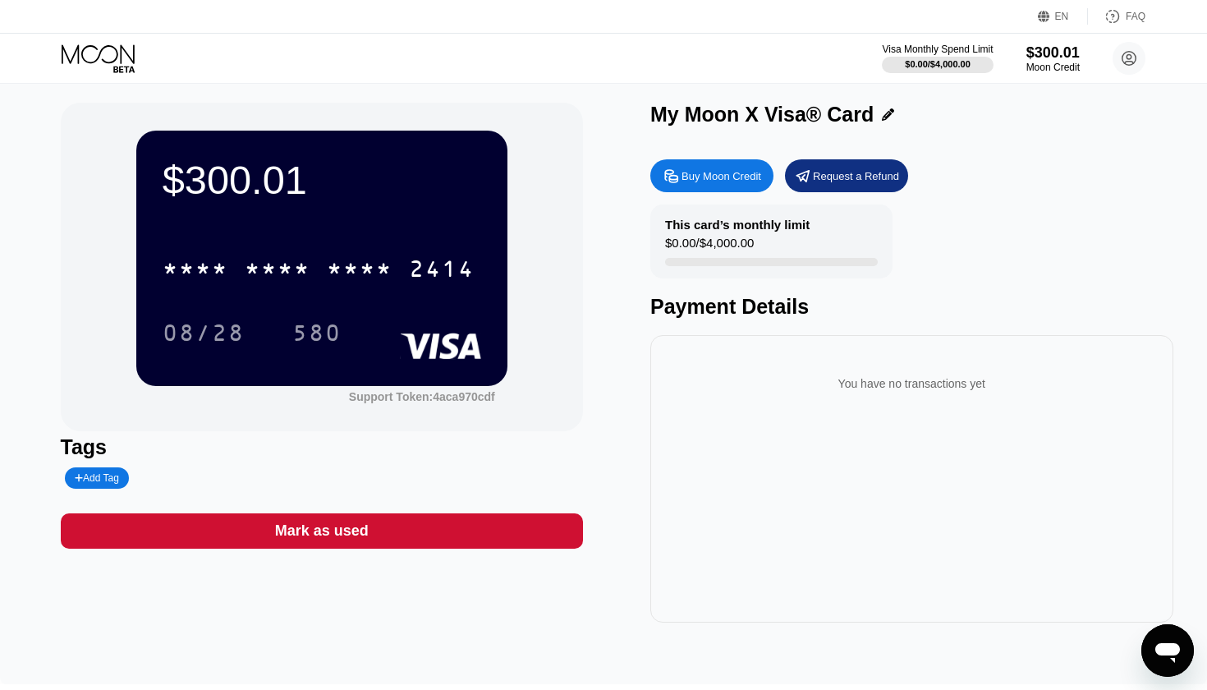
click at [254, 247] on div "* * * * * * * * * * * * 2414" at bounding box center [322, 264] width 319 height 56
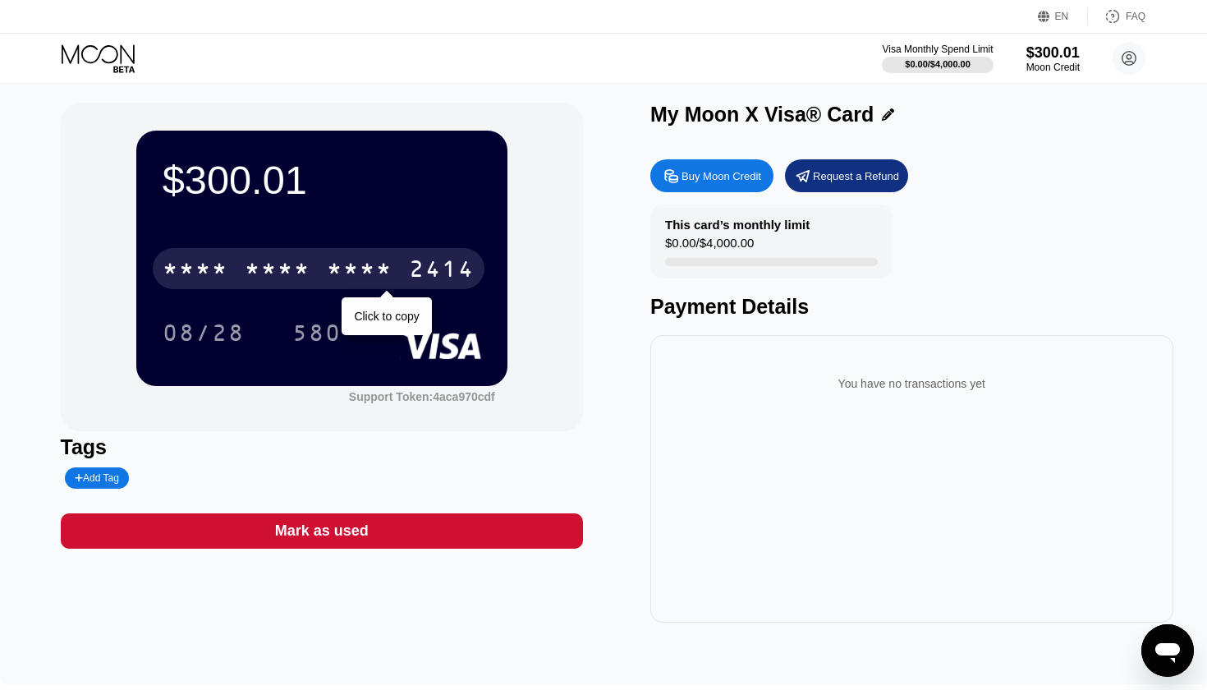
click at [254, 258] on div "* * * * * * * * * * * * 2414" at bounding box center [319, 268] width 332 height 41
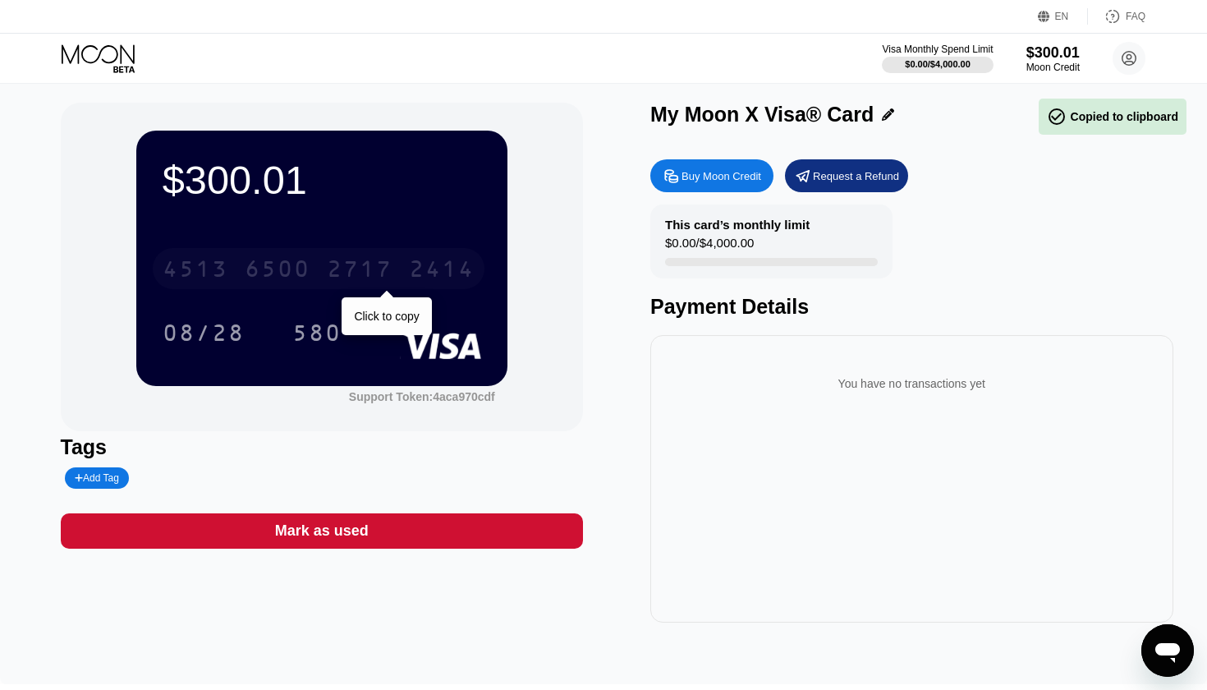
click at [268, 273] on div "6500" at bounding box center [278, 271] width 66 height 26
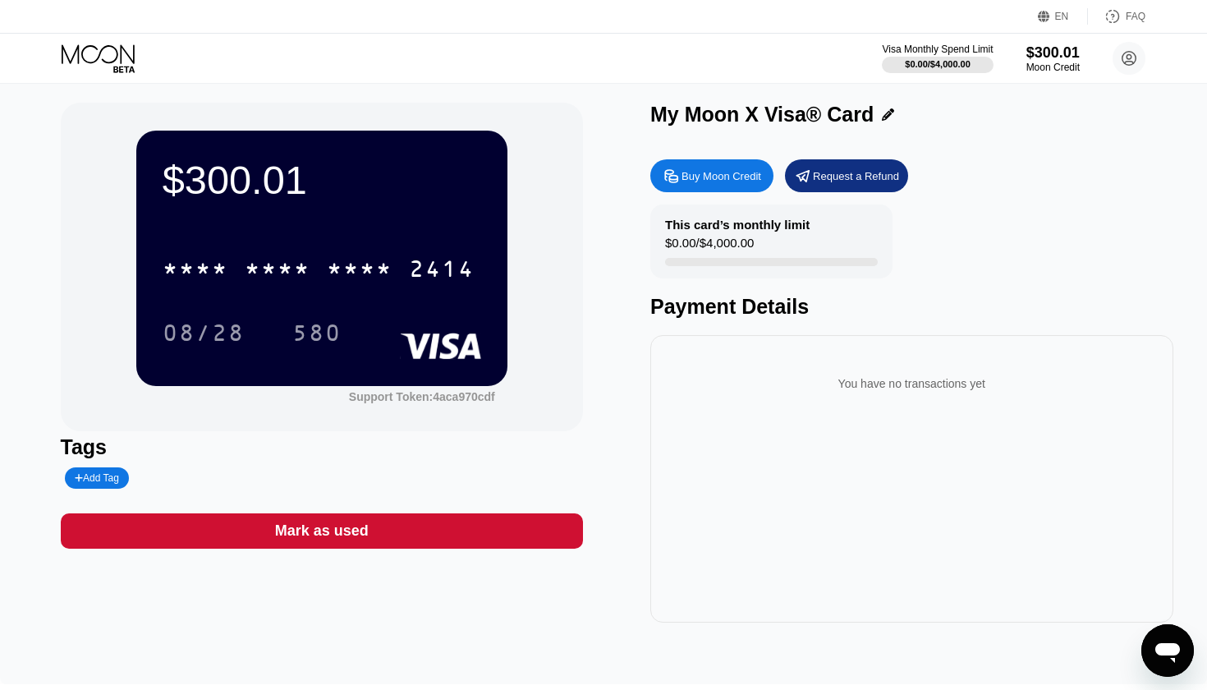
click at [214, 356] on div "$300.01 * * * * * * * * * * * * 2414 08/28 580" at bounding box center [321, 258] width 371 height 255
click at [214, 349] on div "08/28" at bounding box center [203, 332] width 107 height 41
click at [336, 315] on div "580" at bounding box center [317, 332] width 74 height 41
click at [685, 9] on div "EN Language Select an item Save FAQ" at bounding box center [603, 17] width 1207 height 34
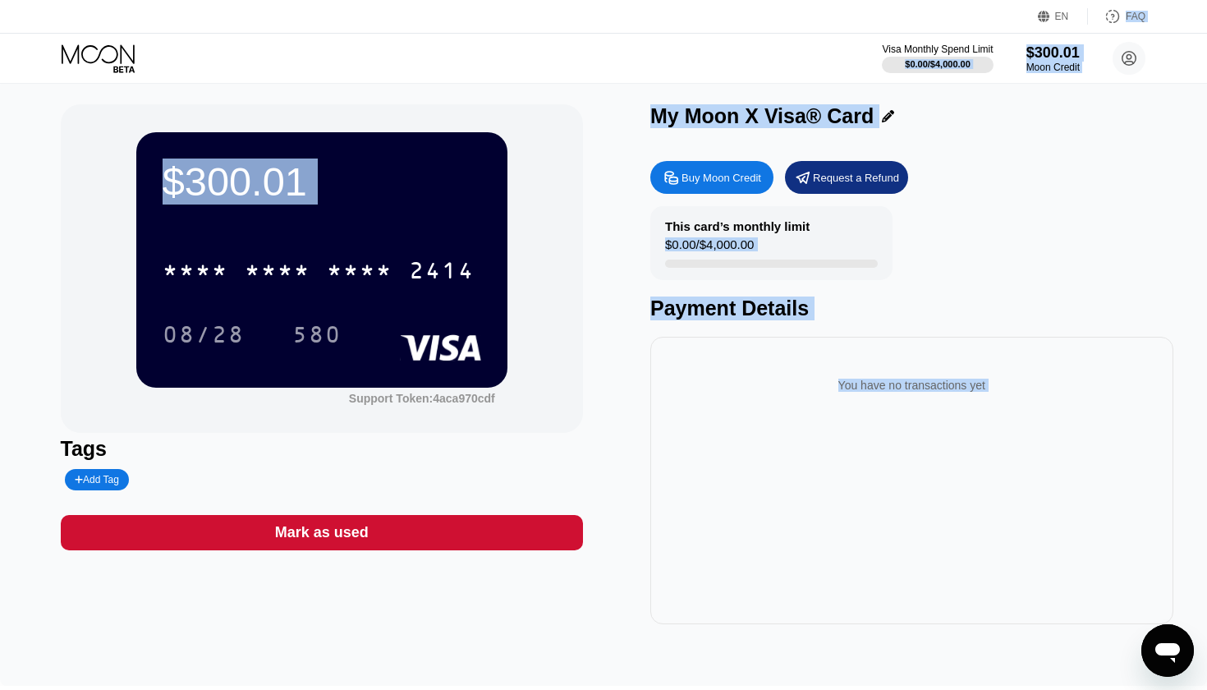
click at [685, 0] on html "EN Language Select an item Save FAQ Visa Monthly Spend Limit $0.00 / $4,000.00 …" at bounding box center [603, 341] width 1207 height 690
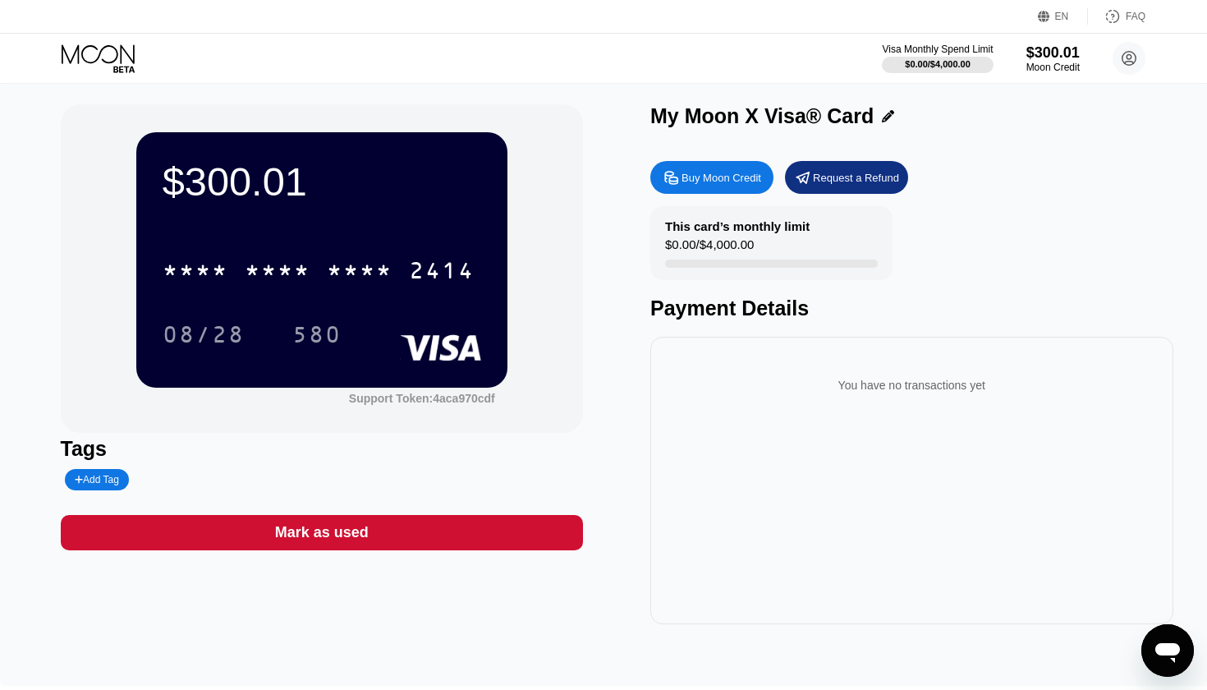
click at [580, 320] on div "$300.01 * * * * * * * * * * * * 2414 08/28 580 Support Token: 4aca970cdf" at bounding box center [322, 268] width 523 height 328
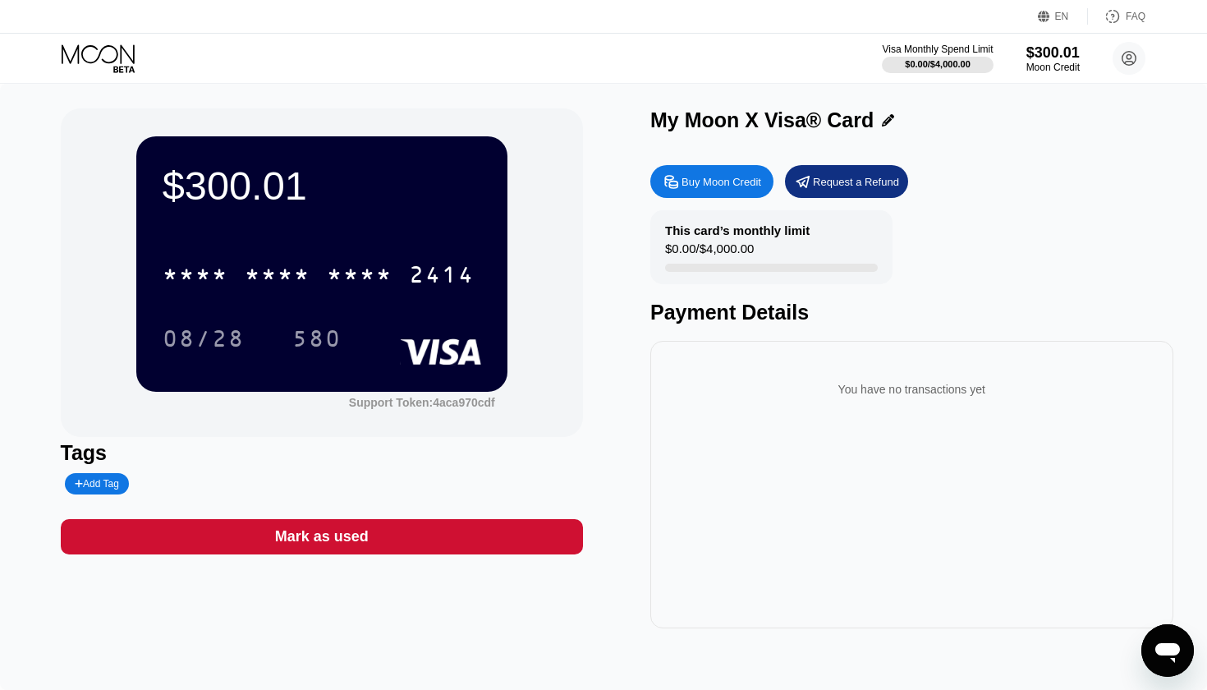
scroll to position [0, 0]
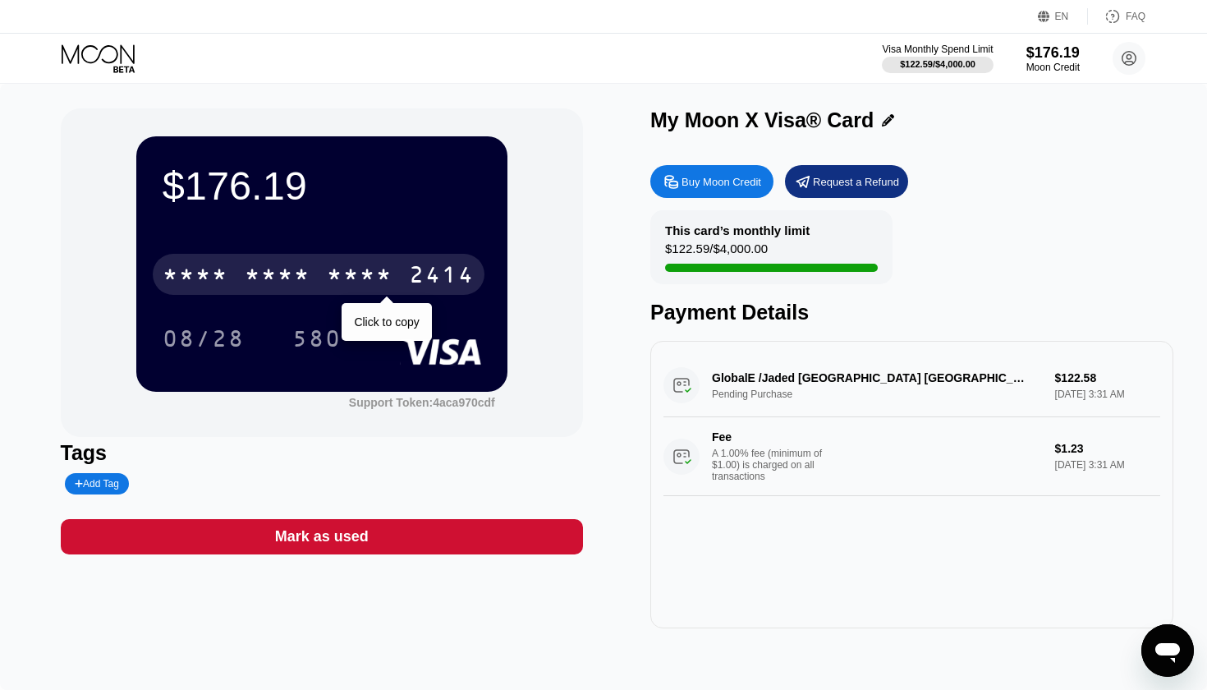
click at [232, 258] on div "* * * * * * * * * * * * 2414" at bounding box center [319, 274] width 332 height 41
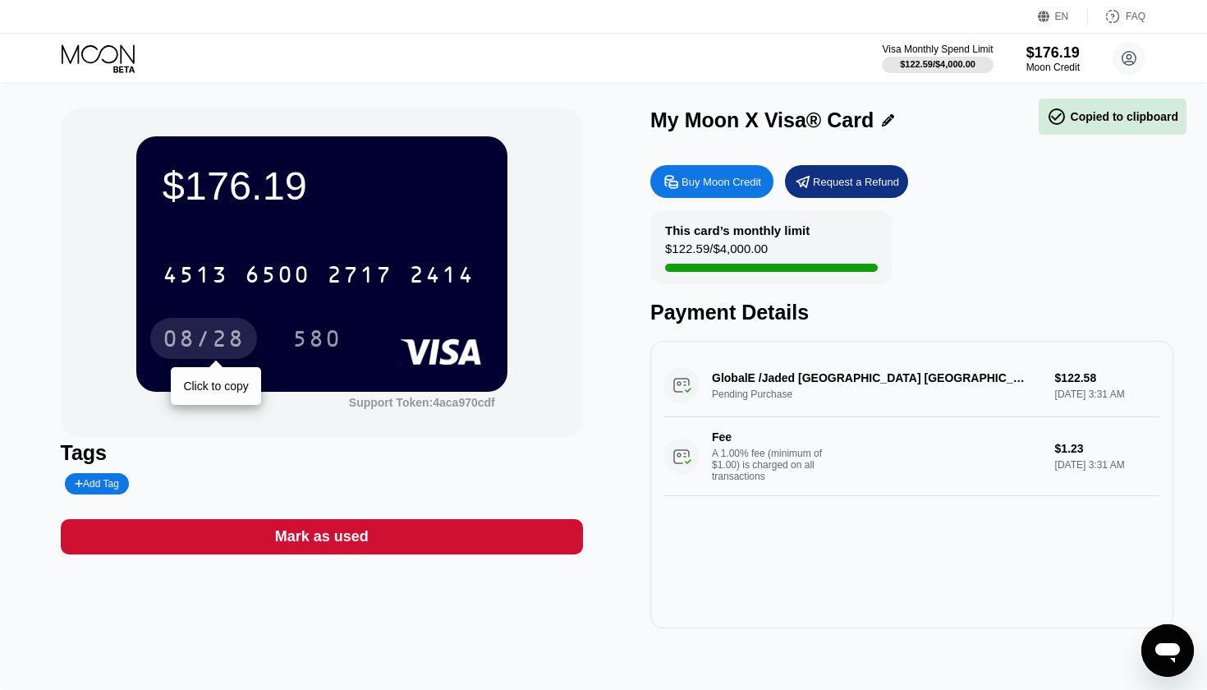
click at [218, 340] on div "08/28" at bounding box center [204, 341] width 82 height 26
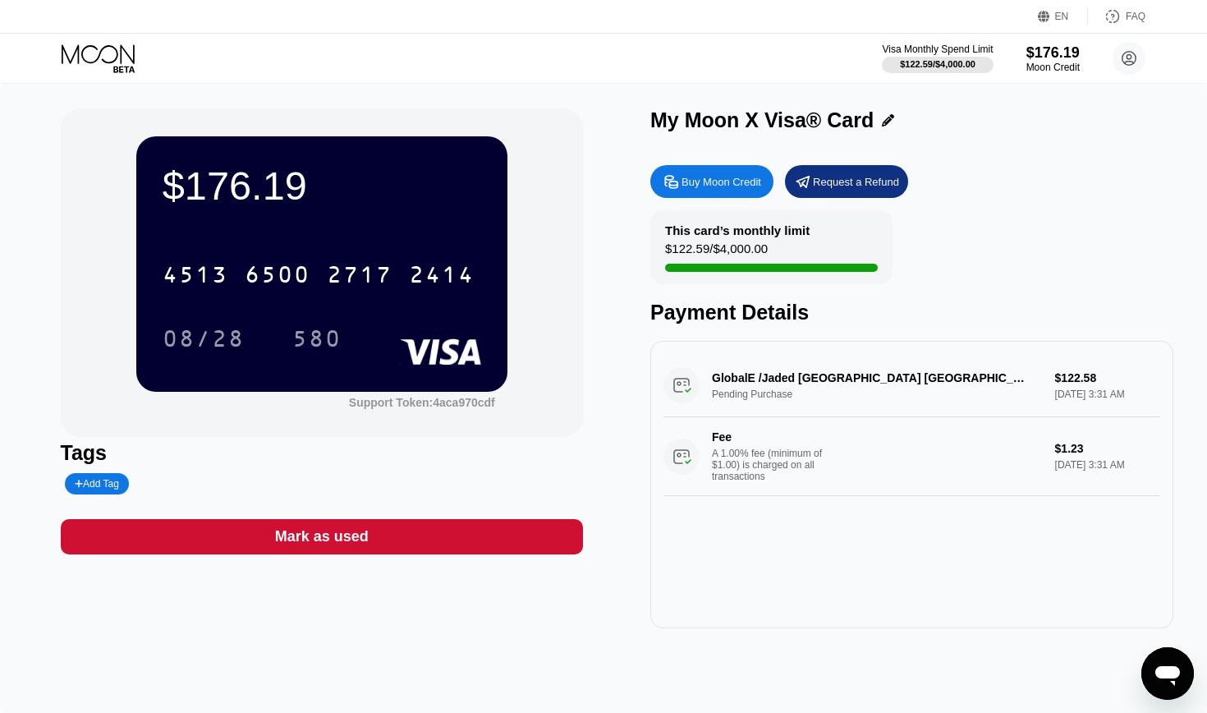
drag, startPoint x: 763, startPoint y: 15, endPoint x: 335, endPoint y: 7, distance: 427.9
click at [379, 6] on div "EN Language Select an item Save FAQ" at bounding box center [603, 17] width 1207 height 34
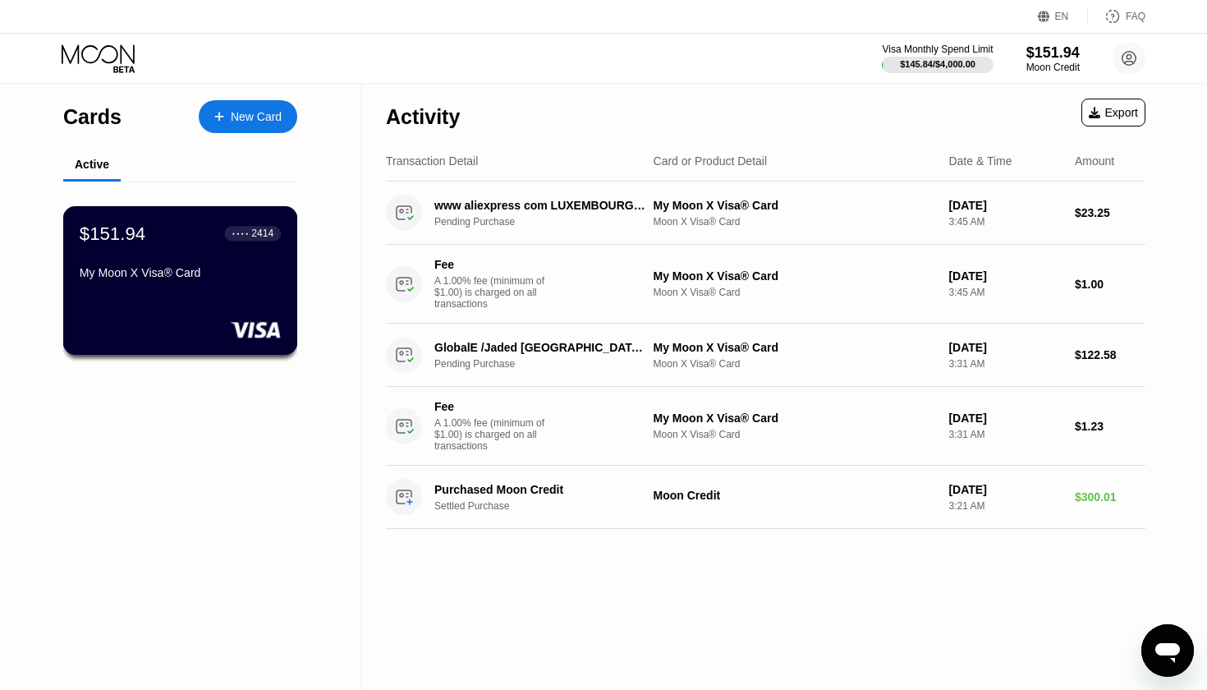
click at [185, 235] on div "$151.94 ● ● ● ● 2414" at bounding box center [180, 233] width 201 height 21
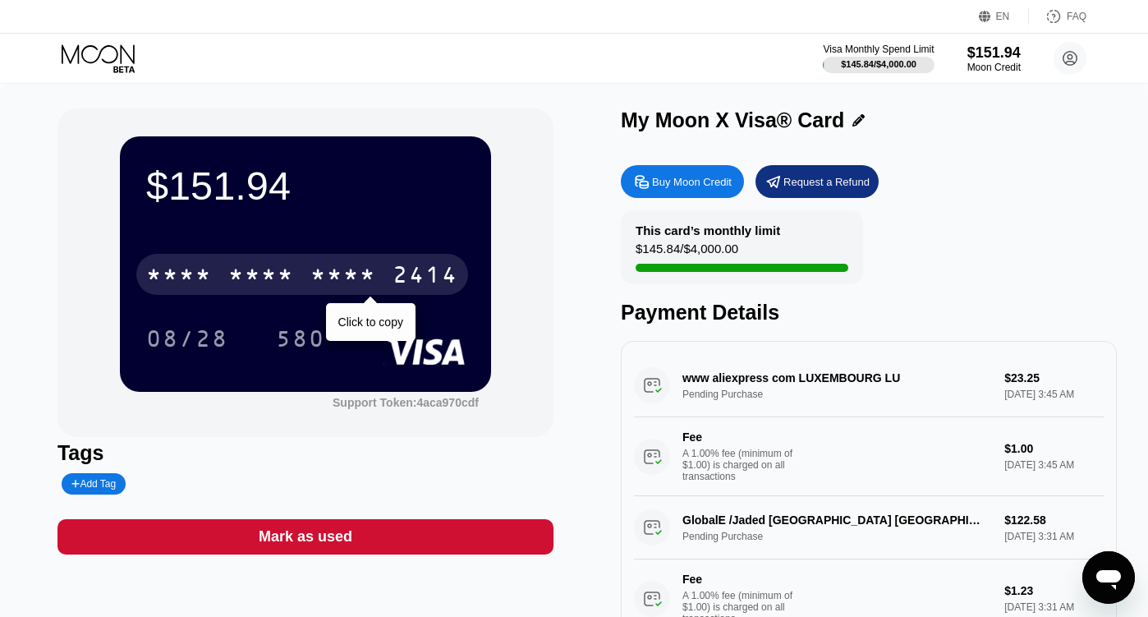
click at [252, 293] on div "* * * * * * * * * * * * 2414" at bounding box center [302, 274] width 332 height 41
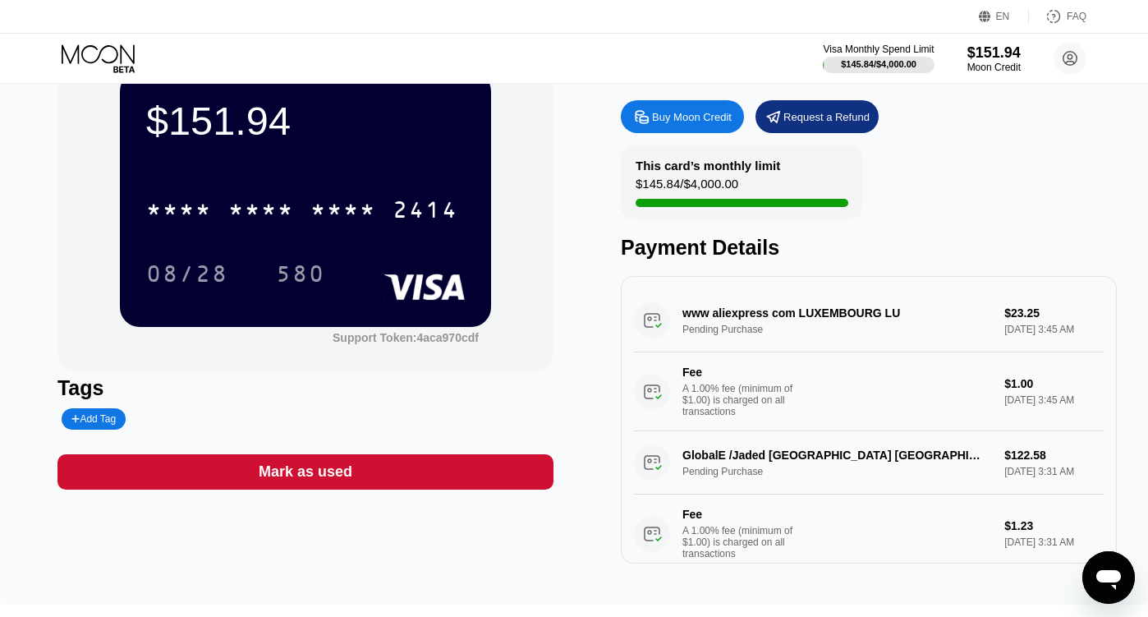
scroll to position [68, 0]
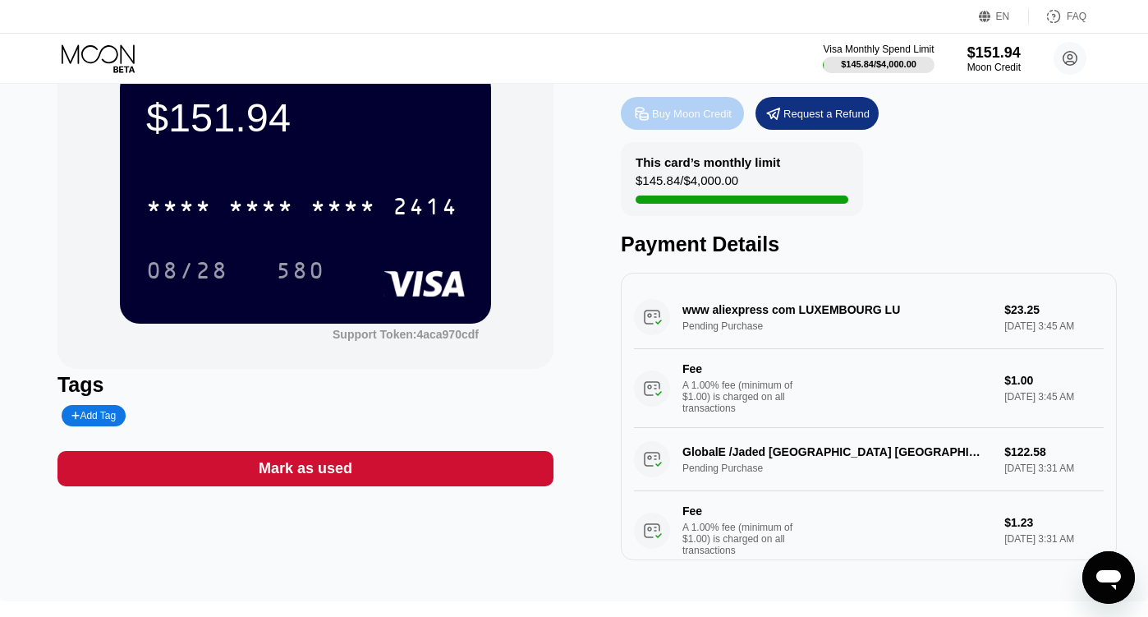
click at [699, 113] on div "Buy Moon Credit" at bounding box center [692, 114] width 80 height 14
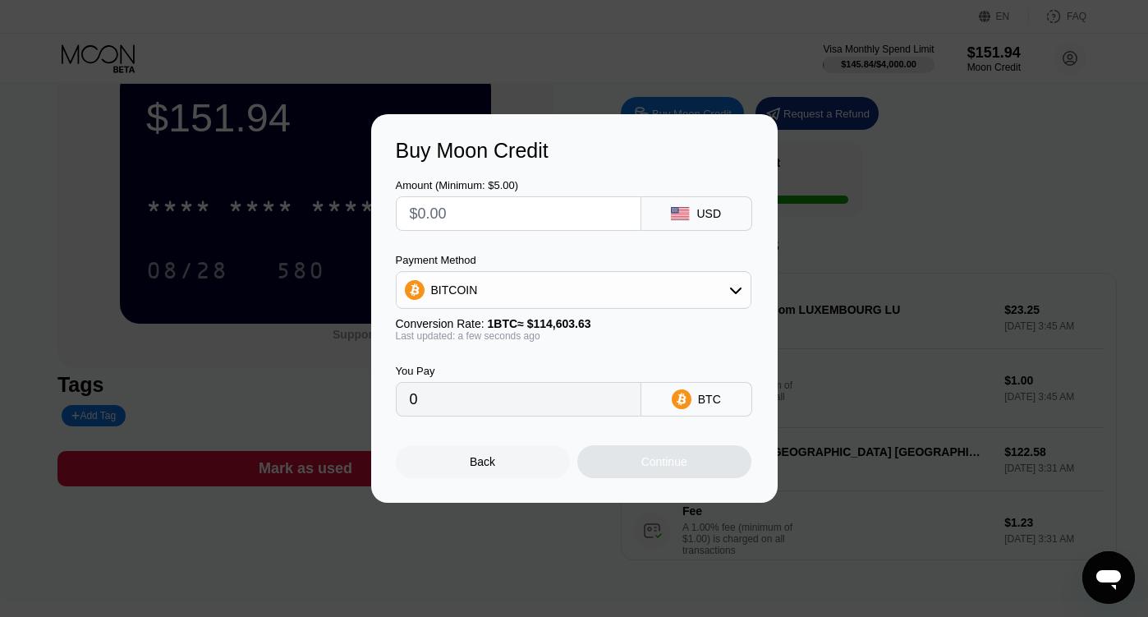
click at [531, 269] on div "Payment Method BITCOIN" at bounding box center [574, 281] width 356 height 55
click at [531, 277] on div "BITCOIN" at bounding box center [574, 289] width 354 height 33
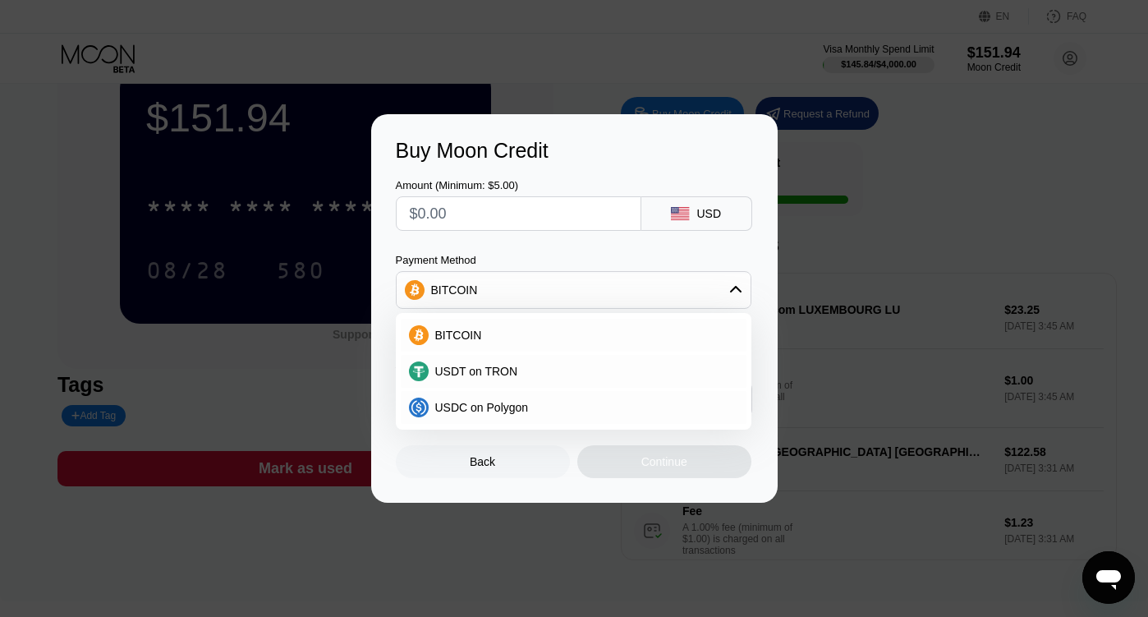
click at [512, 303] on div "BITCOIN" at bounding box center [574, 289] width 354 height 33
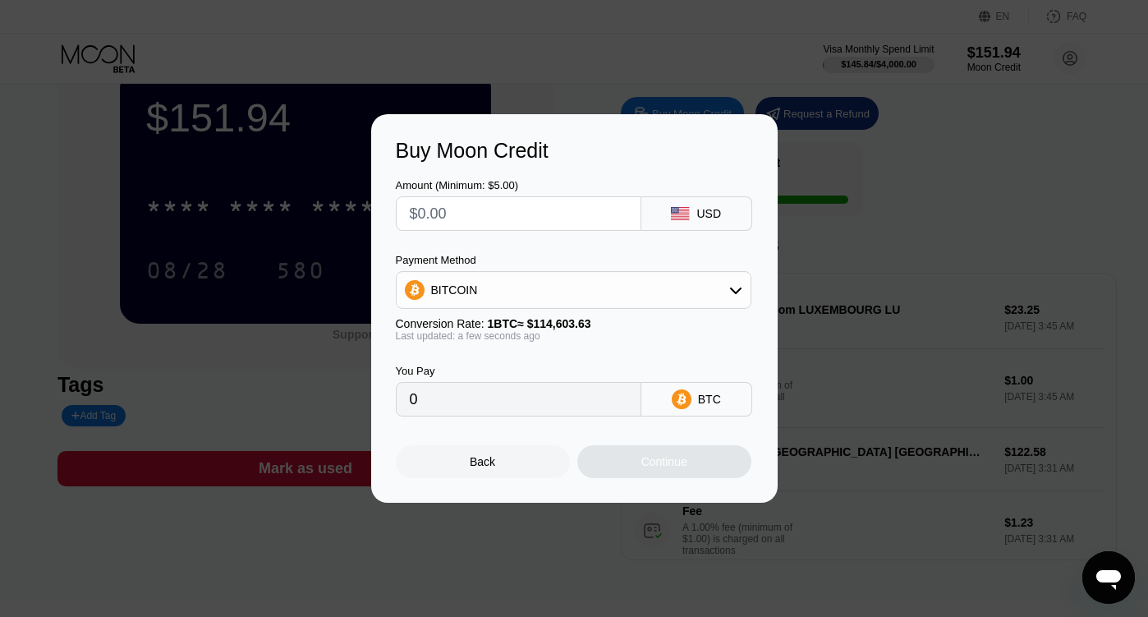
click at [534, 204] on input "text" at bounding box center [519, 213] width 218 height 33
type input "$5"
type input "0.00004363"
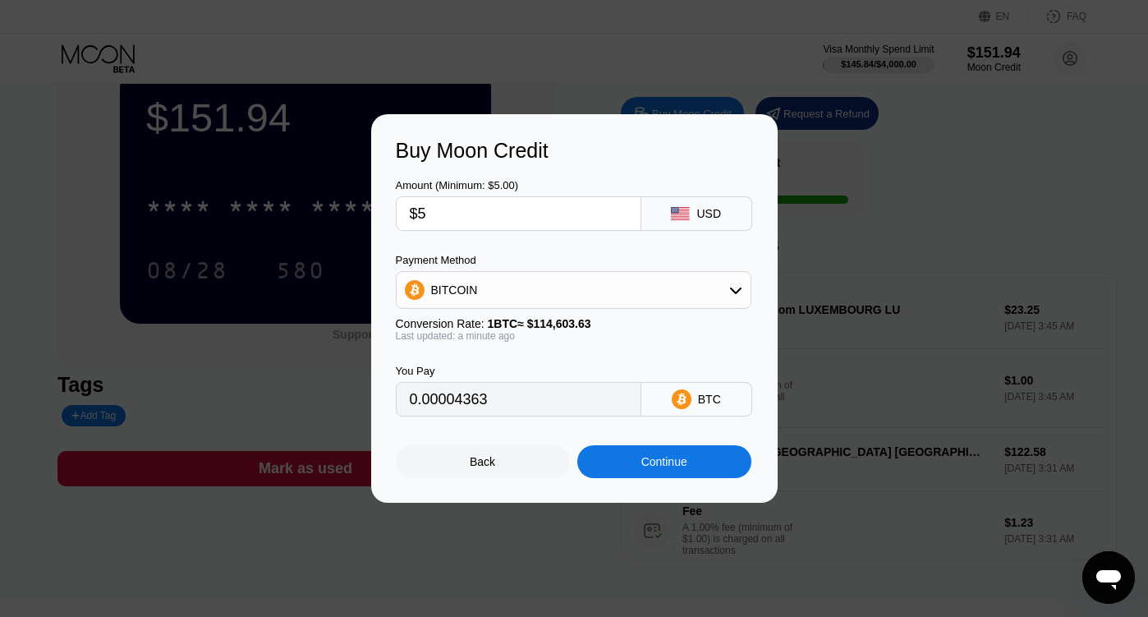
type input "$50"
type input "0.00043629"
type input "$500"
type input "0.00436287"
type input "$500"
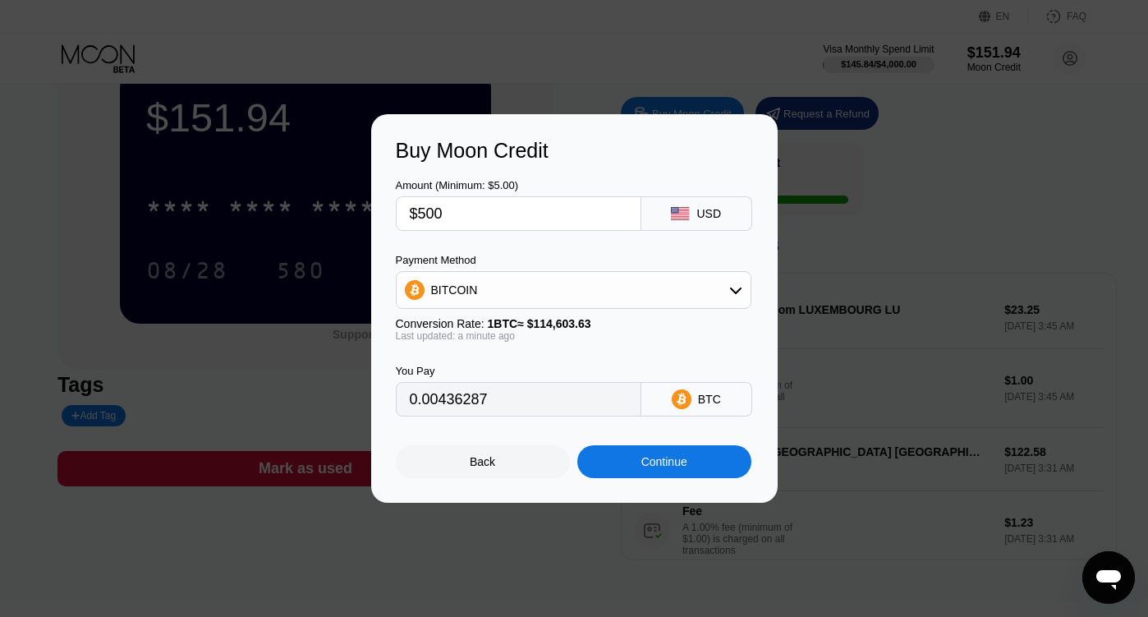
click at [632, 465] on div "Continue" at bounding box center [664, 461] width 174 height 33
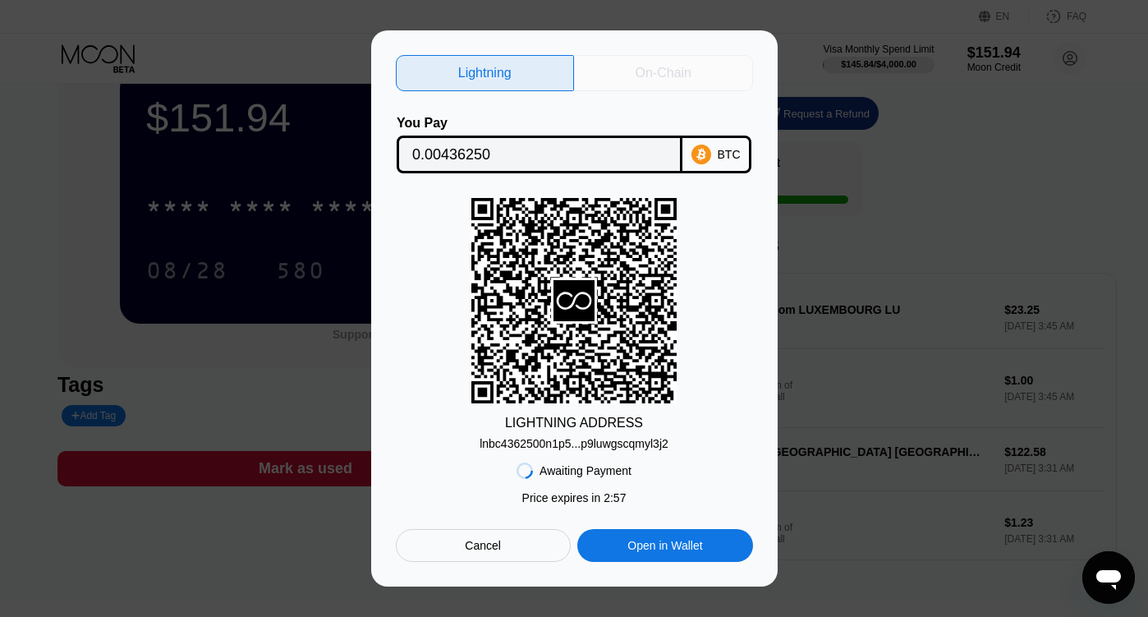
click at [618, 71] on div "On-Chain" at bounding box center [663, 73] width 179 height 36
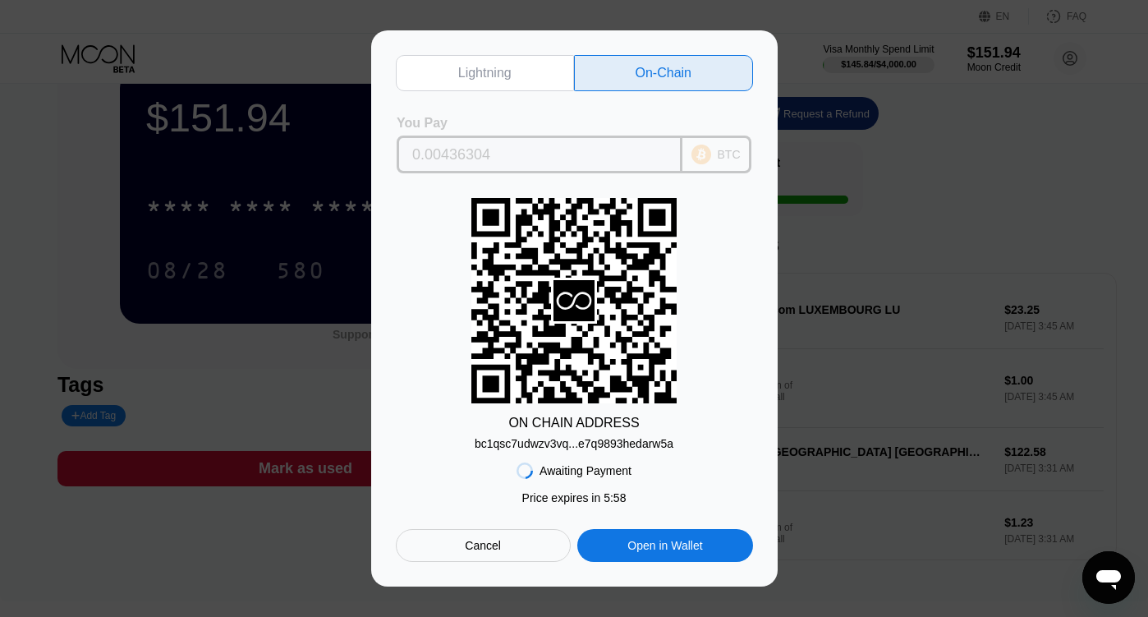
click at [476, 157] on input "0.00436304" at bounding box center [539, 154] width 255 height 33
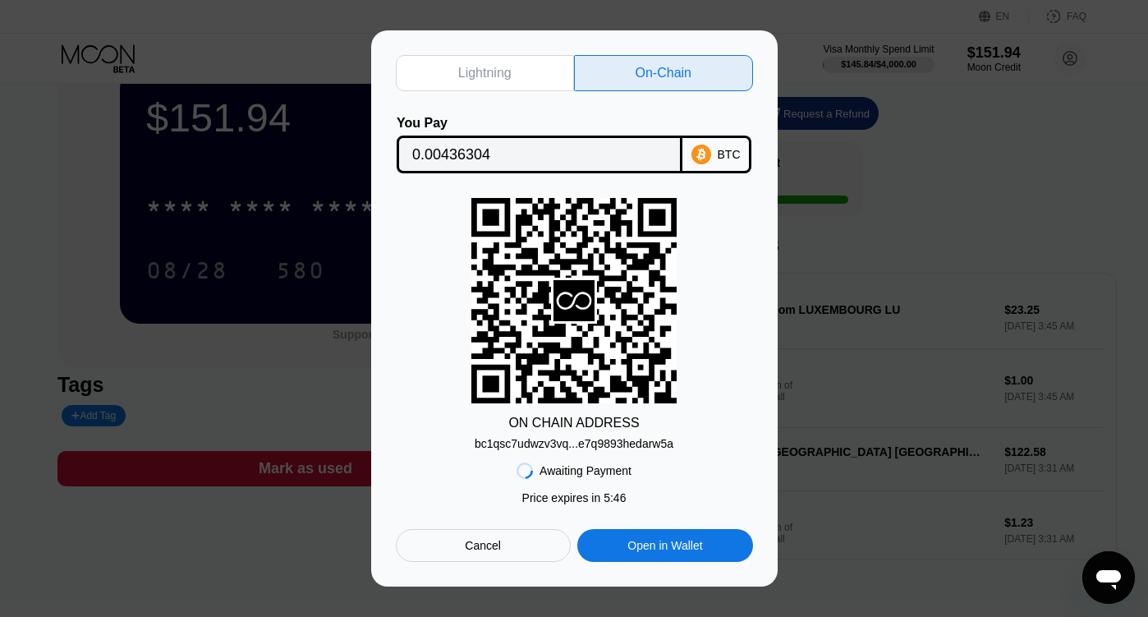
click at [553, 443] on div "bc1qsc7udwzv3vq...e7q9893hedarw5a" at bounding box center [574, 443] width 199 height 13
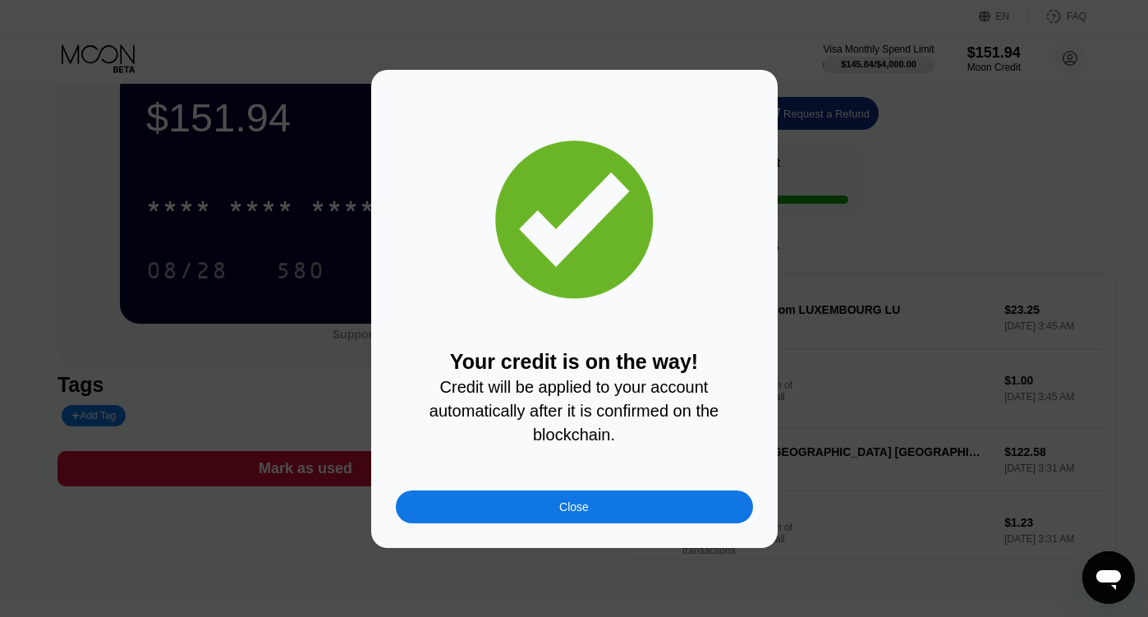
click at [527, 508] on div "Close" at bounding box center [574, 506] width 357 height 33
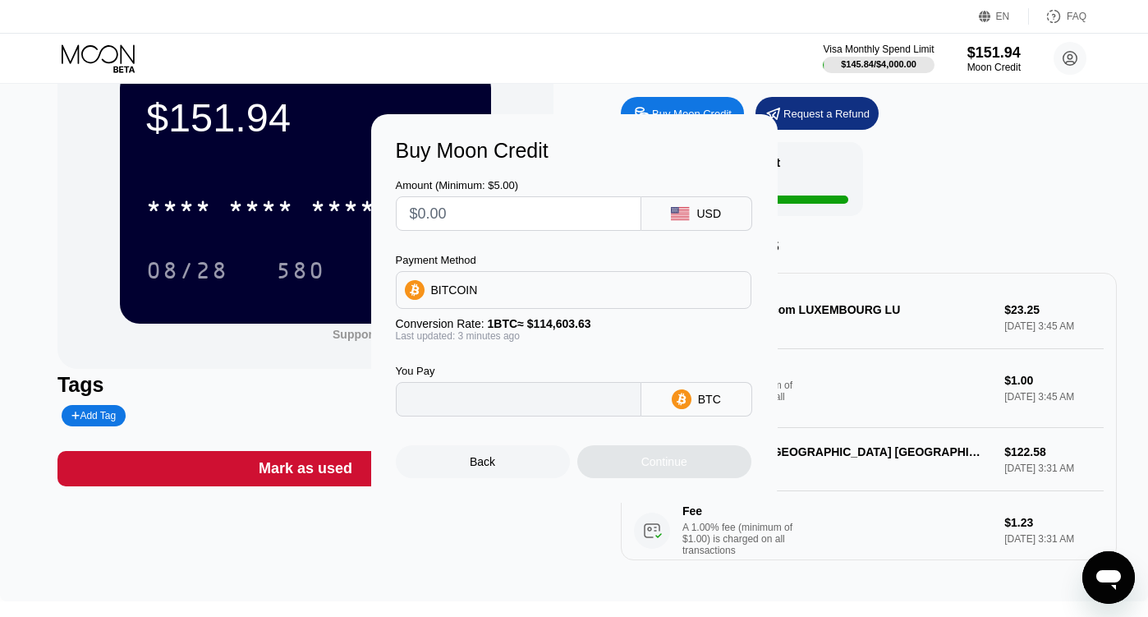
type input "0"
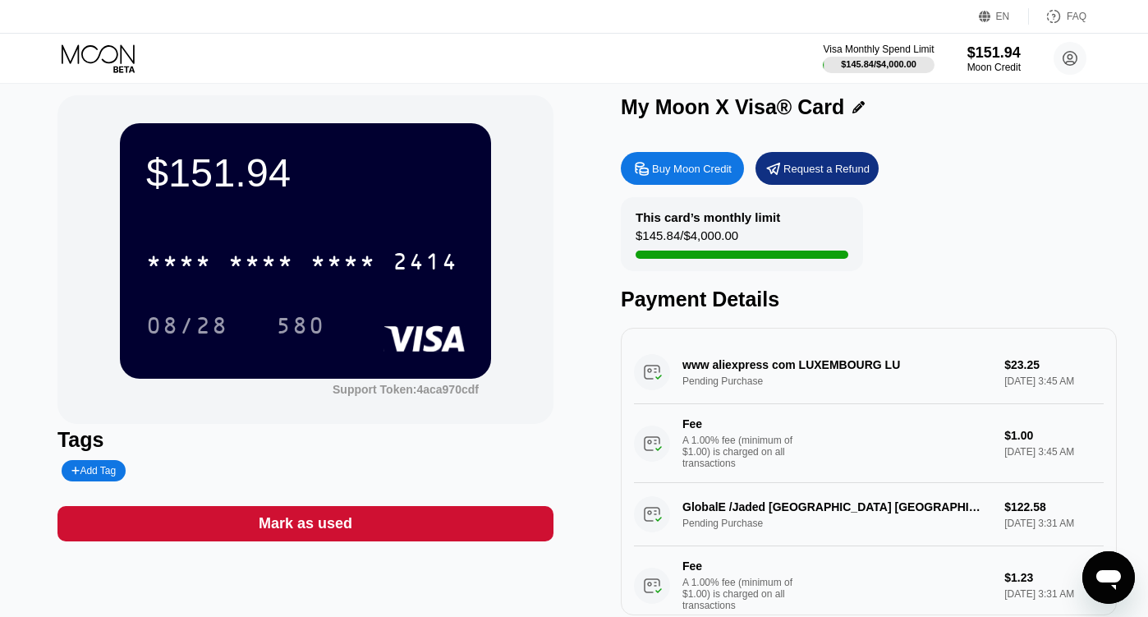
scroll to position [16, 0]
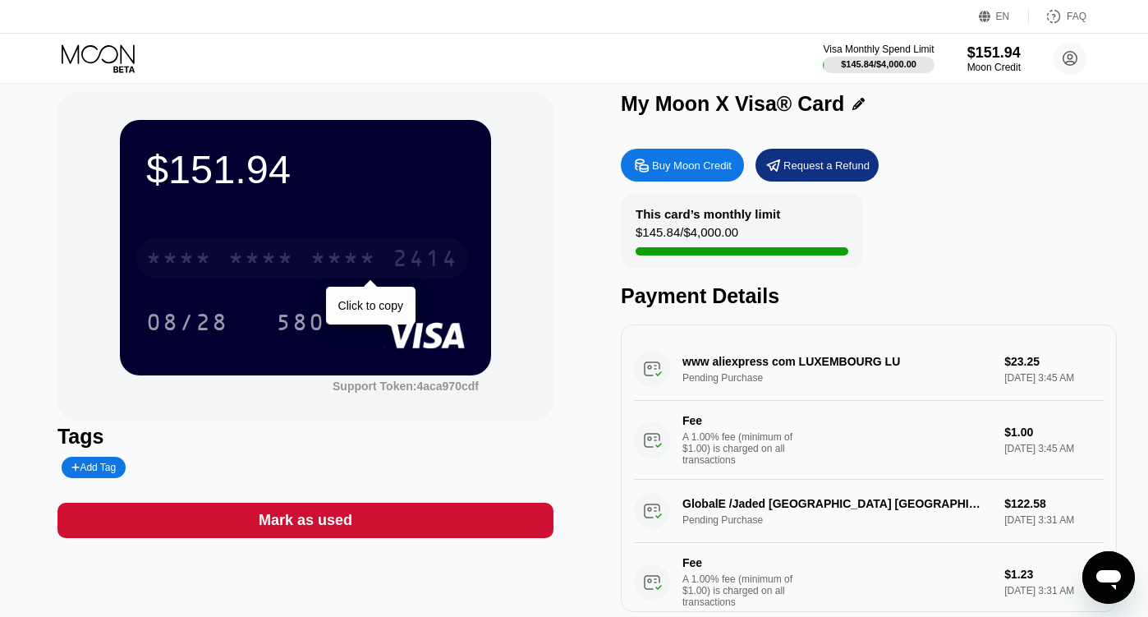
click at [242, 272] on div "* * * *" at bounding box center [261, 260] width 66 height 26
